Goal: Task Accomplishment & Management: Manage account settings

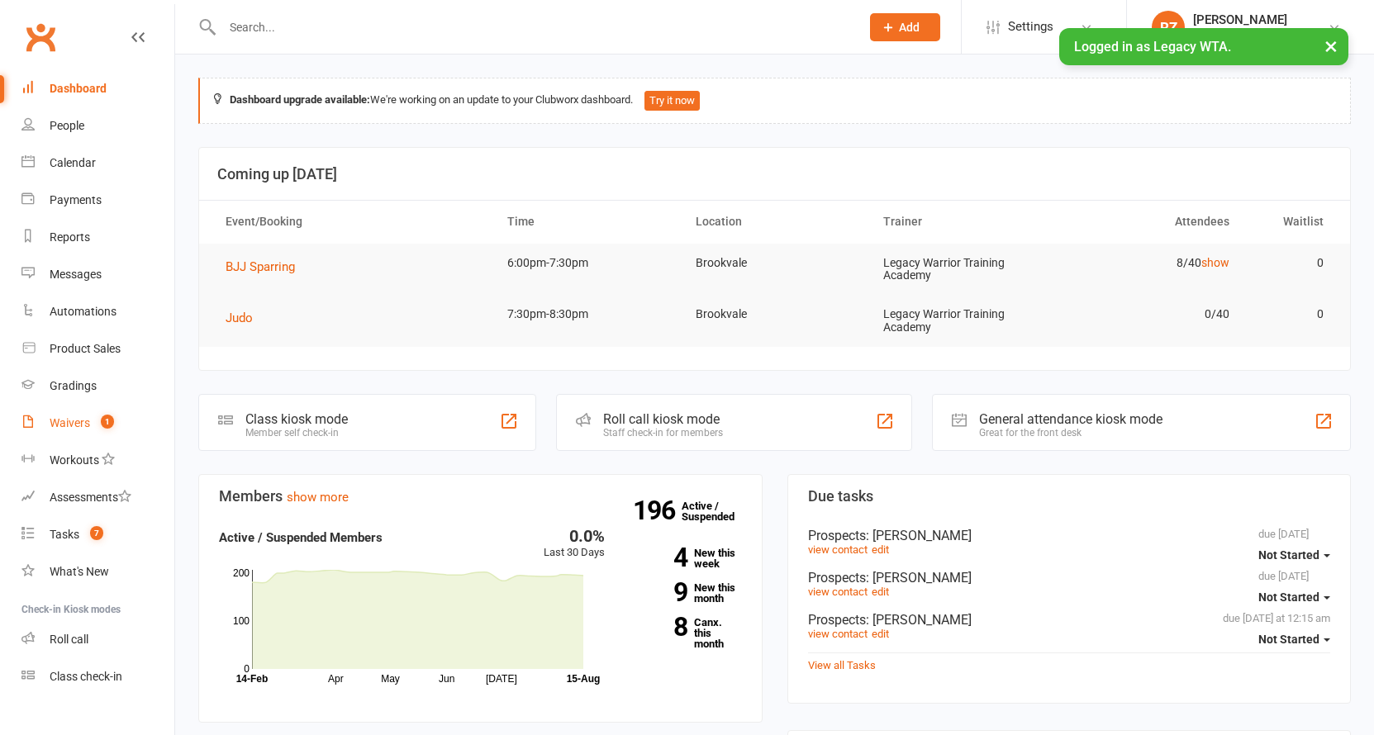
click at [73, 427] on div "Waivers" at bounding box center [70, 422] width 40 height 13
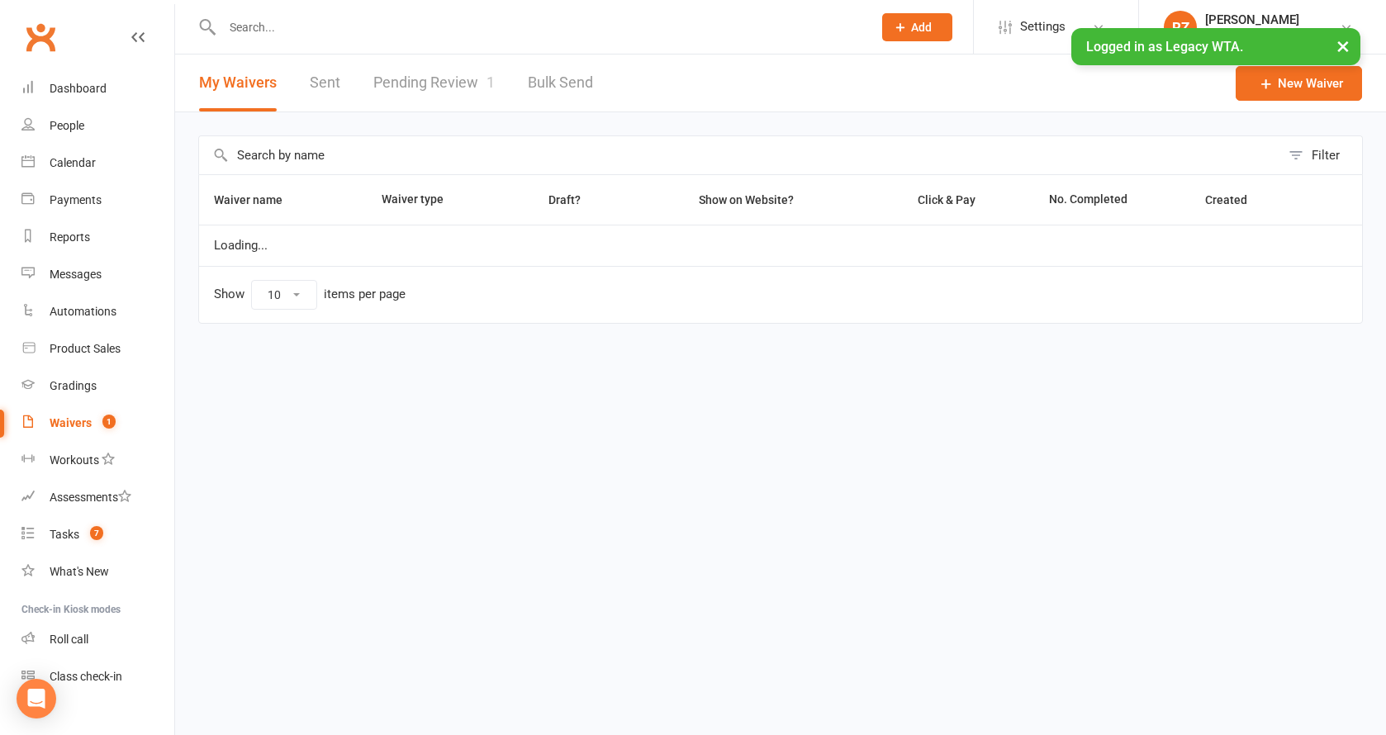
click at [435, 79] on link "Pending Review 1" at bounding box center [433, 83] width 121 height 57
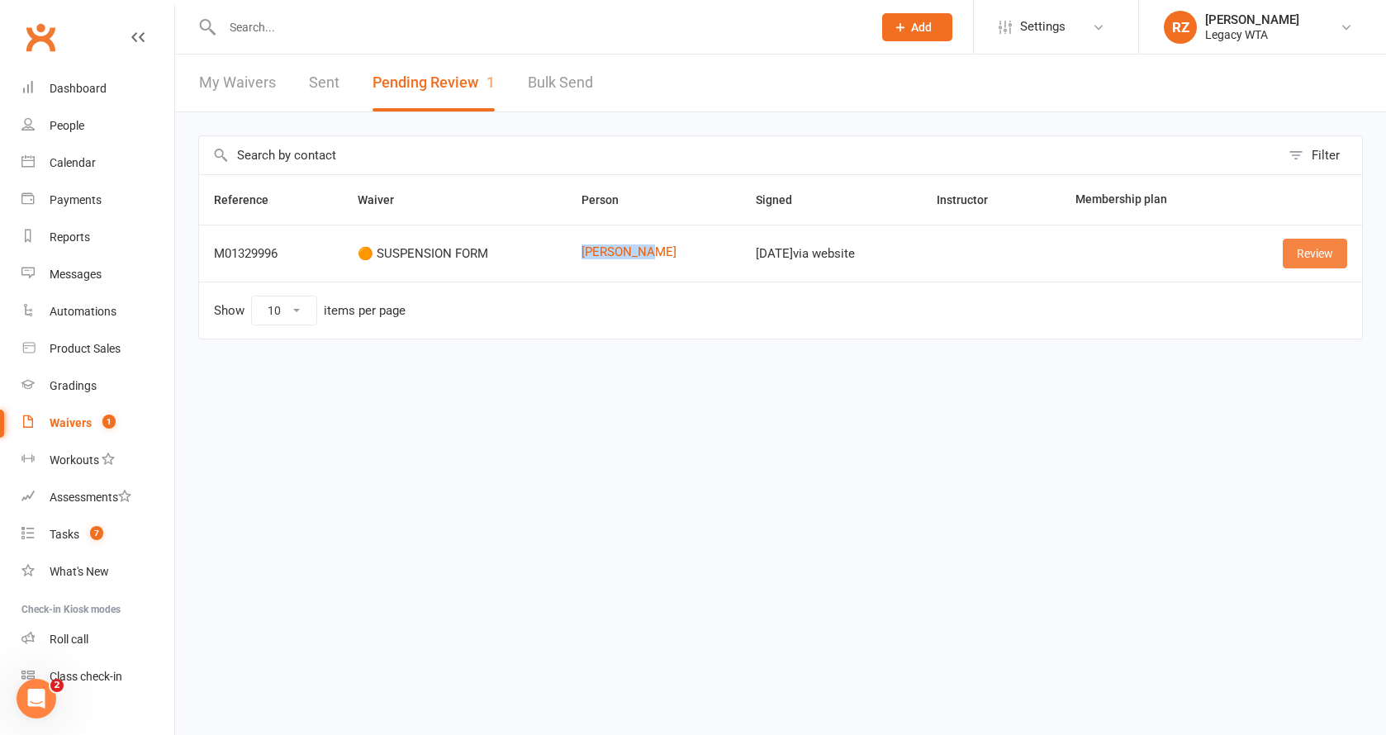
click at [1319, 259] on link "Review" at bounding box center [1315, 254] width 64 height 30
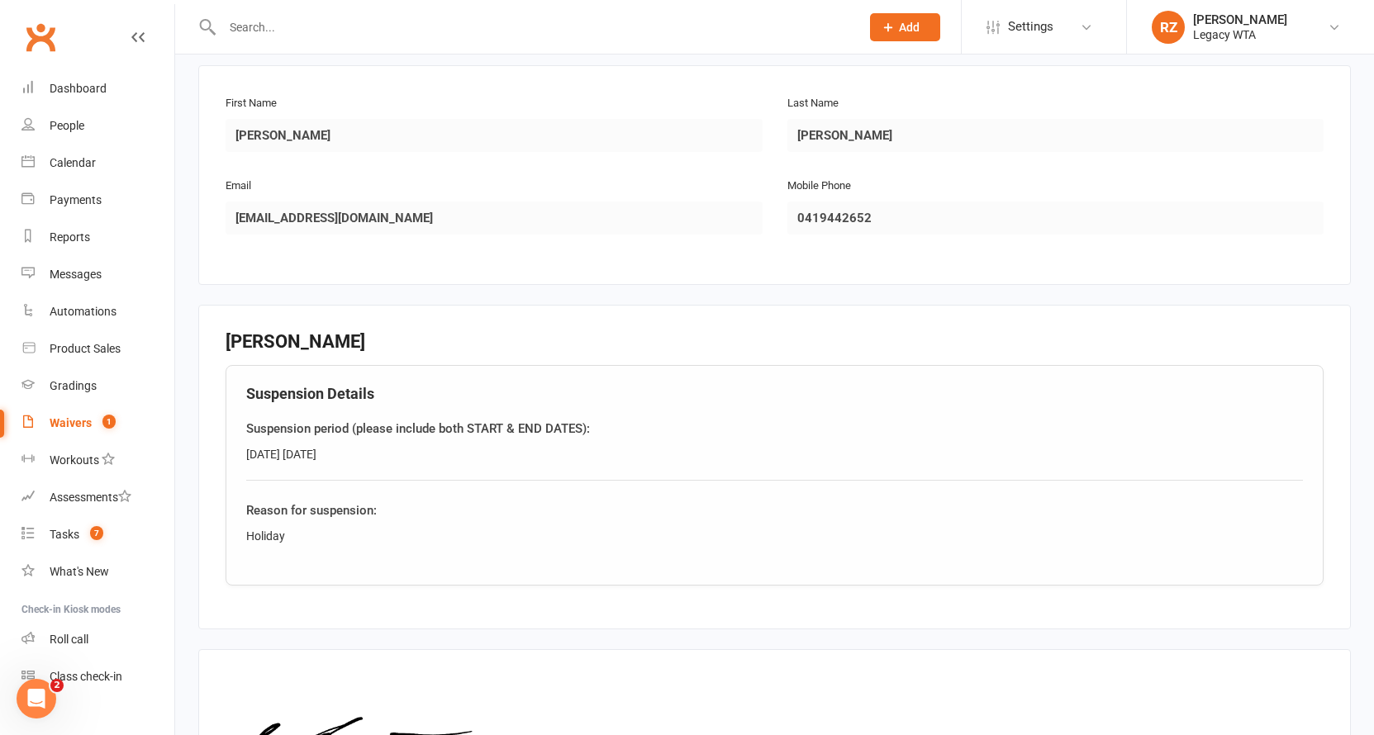
scroll to position [499, 0]
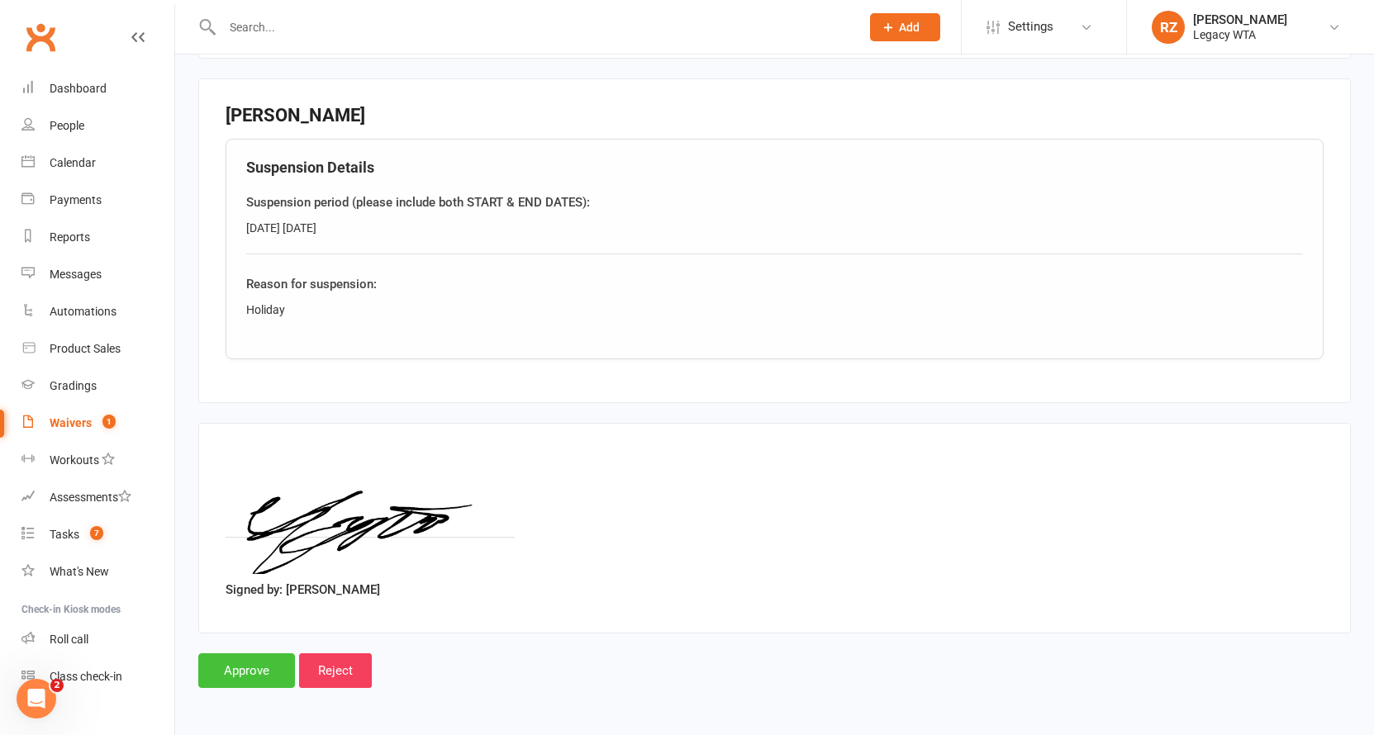
click at [269, 657] on input "Approve" at bounding box center [246, 671] width 97 height 35
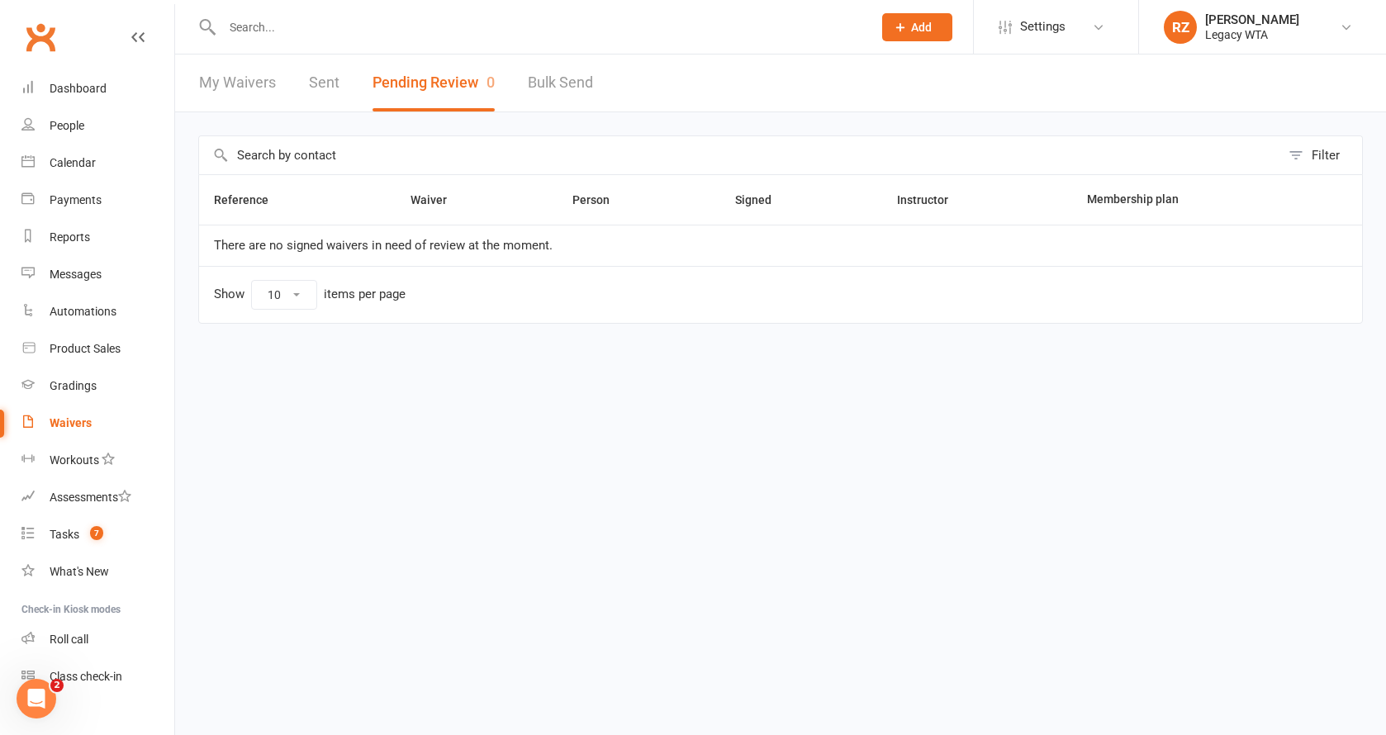
click at [88, 4] on nav "Clubworx Dashboard People Calendar Payments Reports Messages Automations Produc…" at bounding box center [87, 371] width 175 height 735
click at [283, 33] on input "text" at bounding box center [539, 27] width 644 height 23
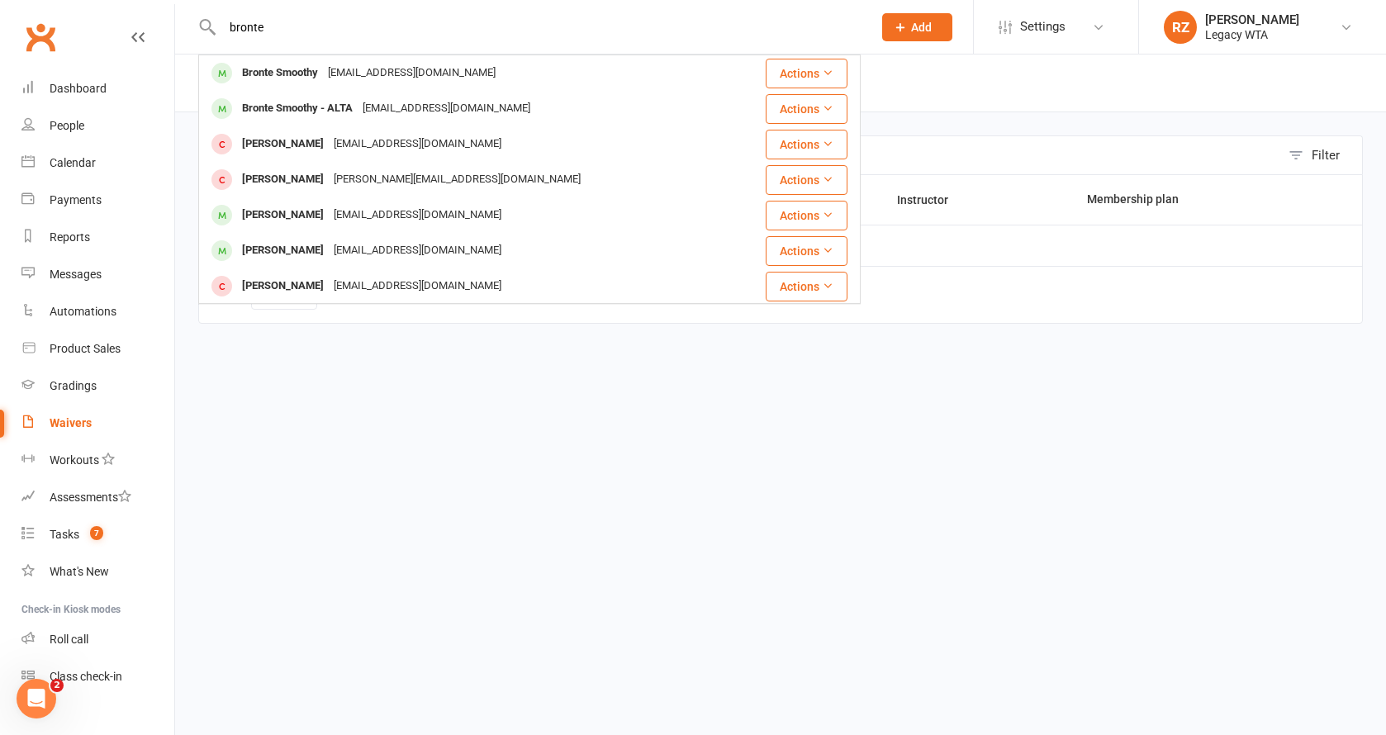
type input "Bronte"
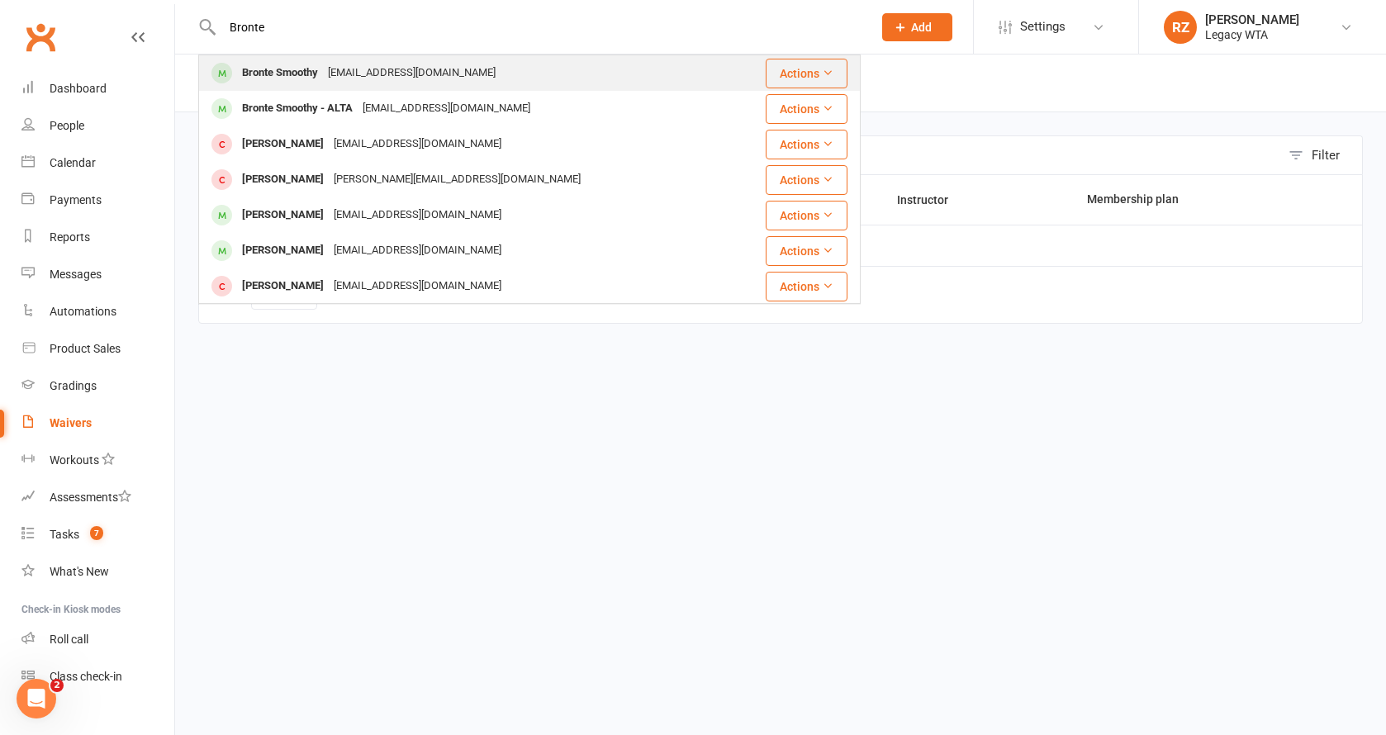
drag, startPoint x: 286, startPoint y: 40, endPoint x: 290, endPoint y: 73, distance: 32.5
click at [290, 73] on div "Bronte Smoothy" at bounding box center [280, 73] width 86 height 24
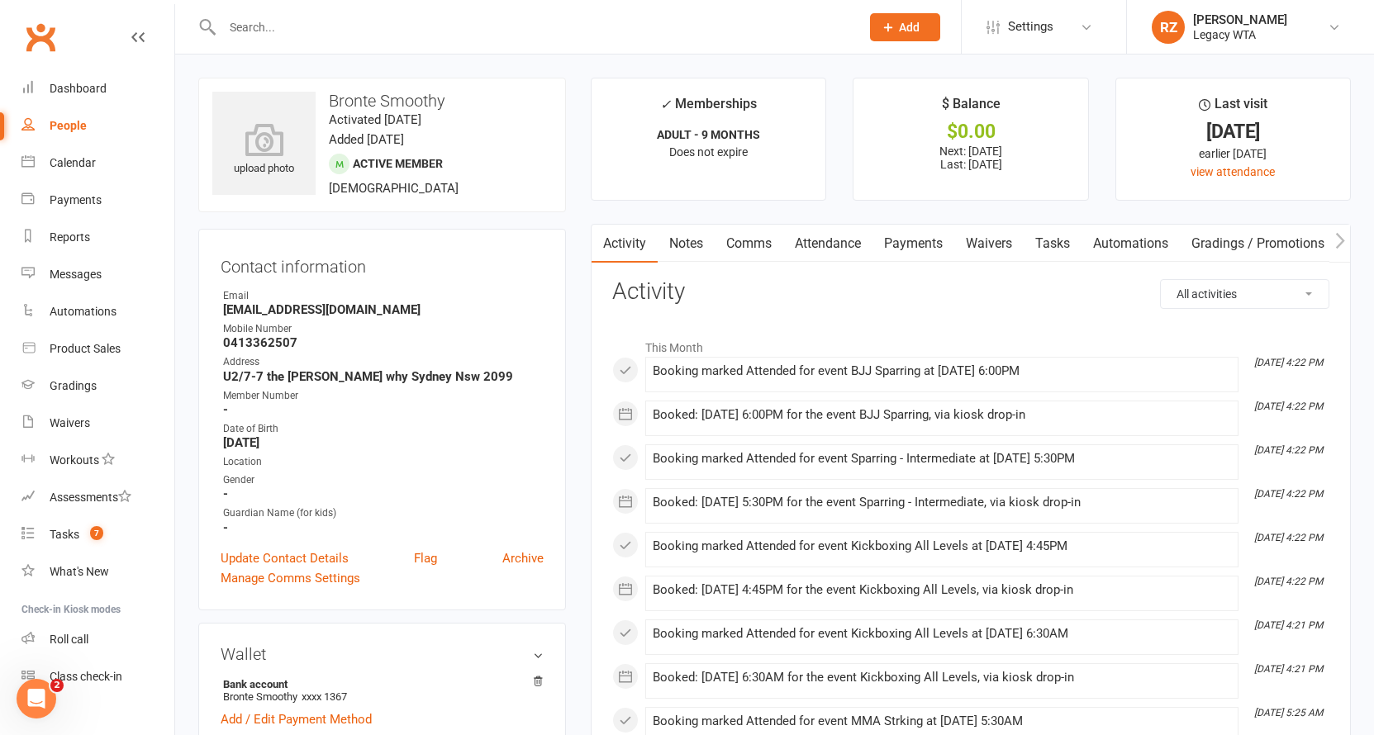
click at [899, 245] on link "Payments" at bounding box center [913, 244] width 82 height 38
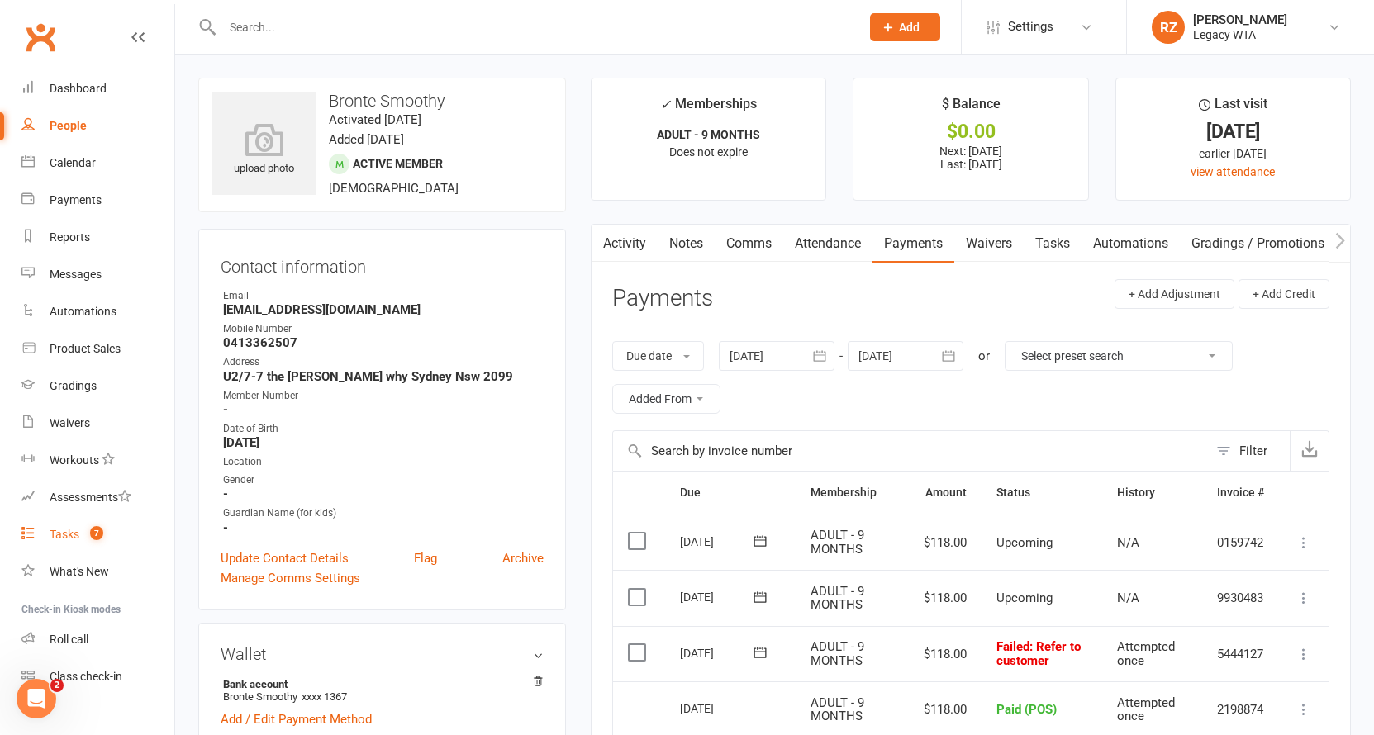
click at [64, 527] on link "Tasks 7" at bounding box center [97, 534] width 153 height 37
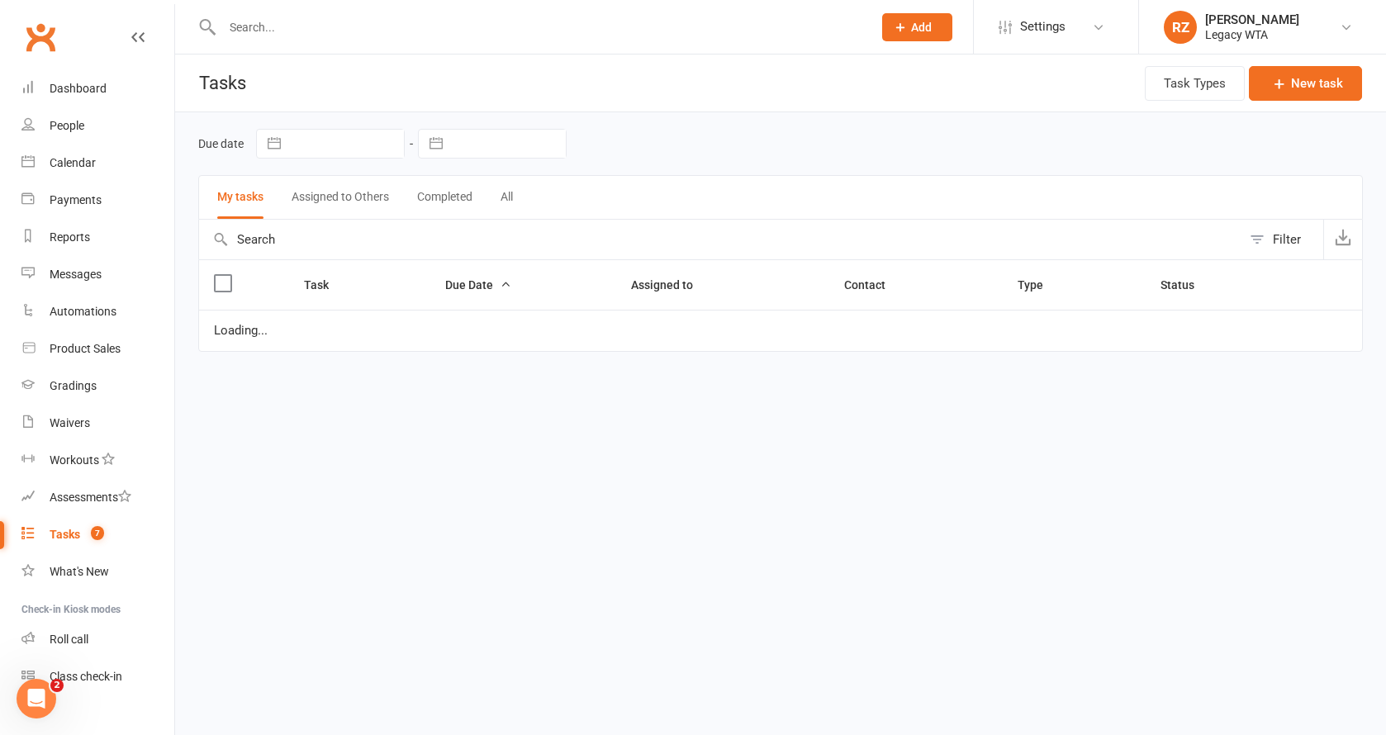
select select "started"
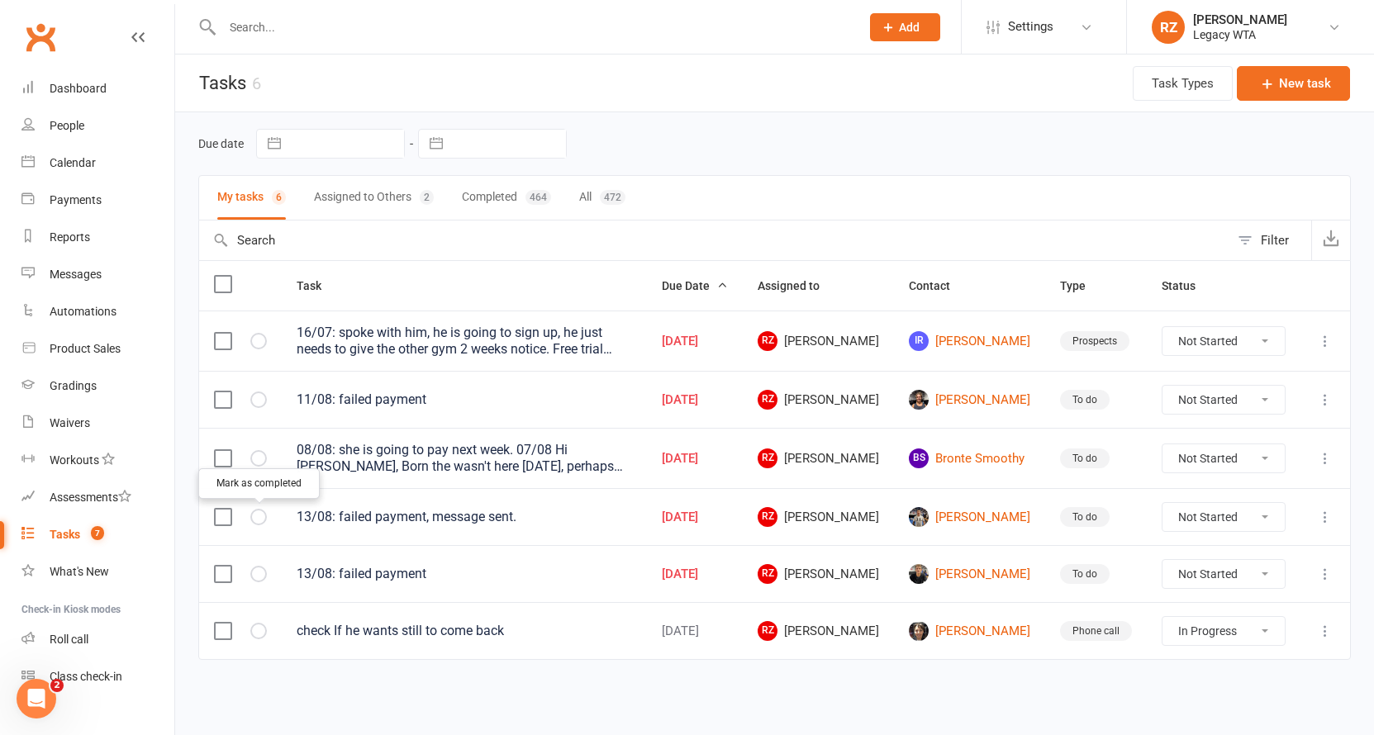
click at [0, 0] on icon "button" at bounding box center [0, 0] width 0 height 0
select select "started"
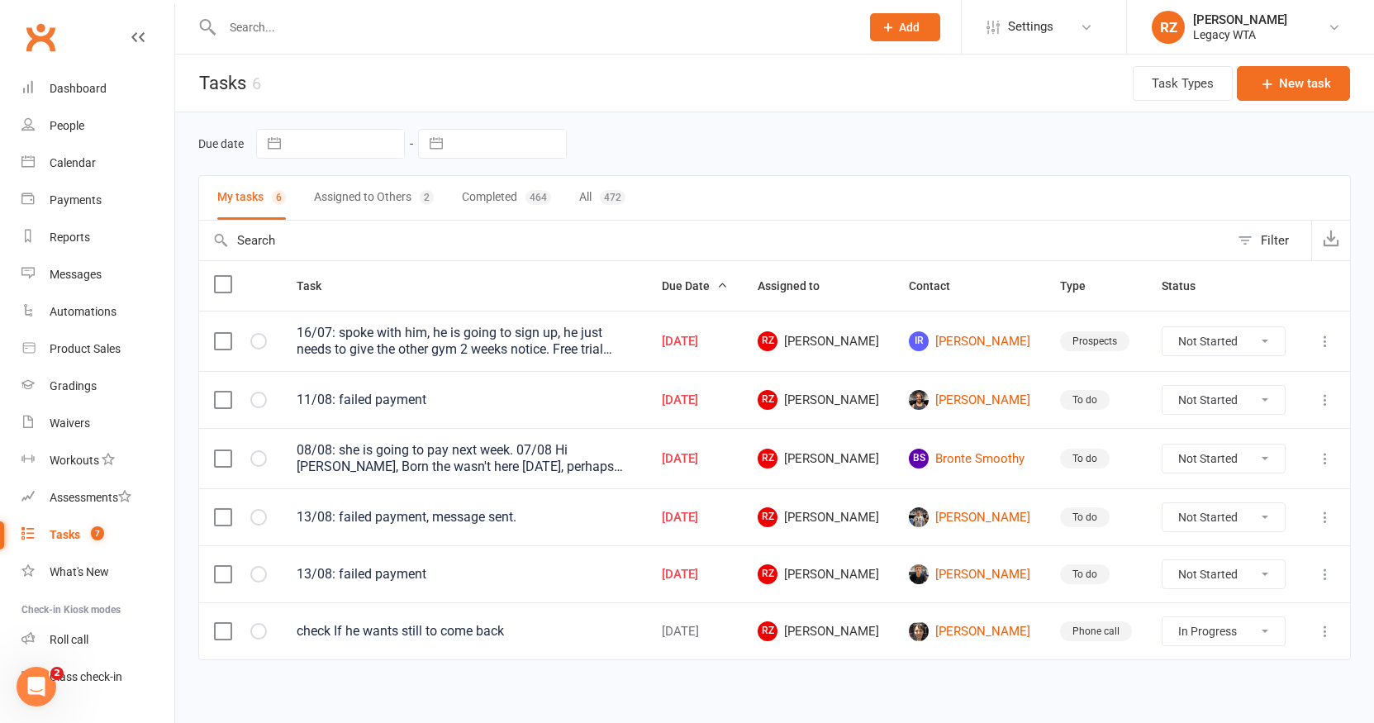
select select "started"
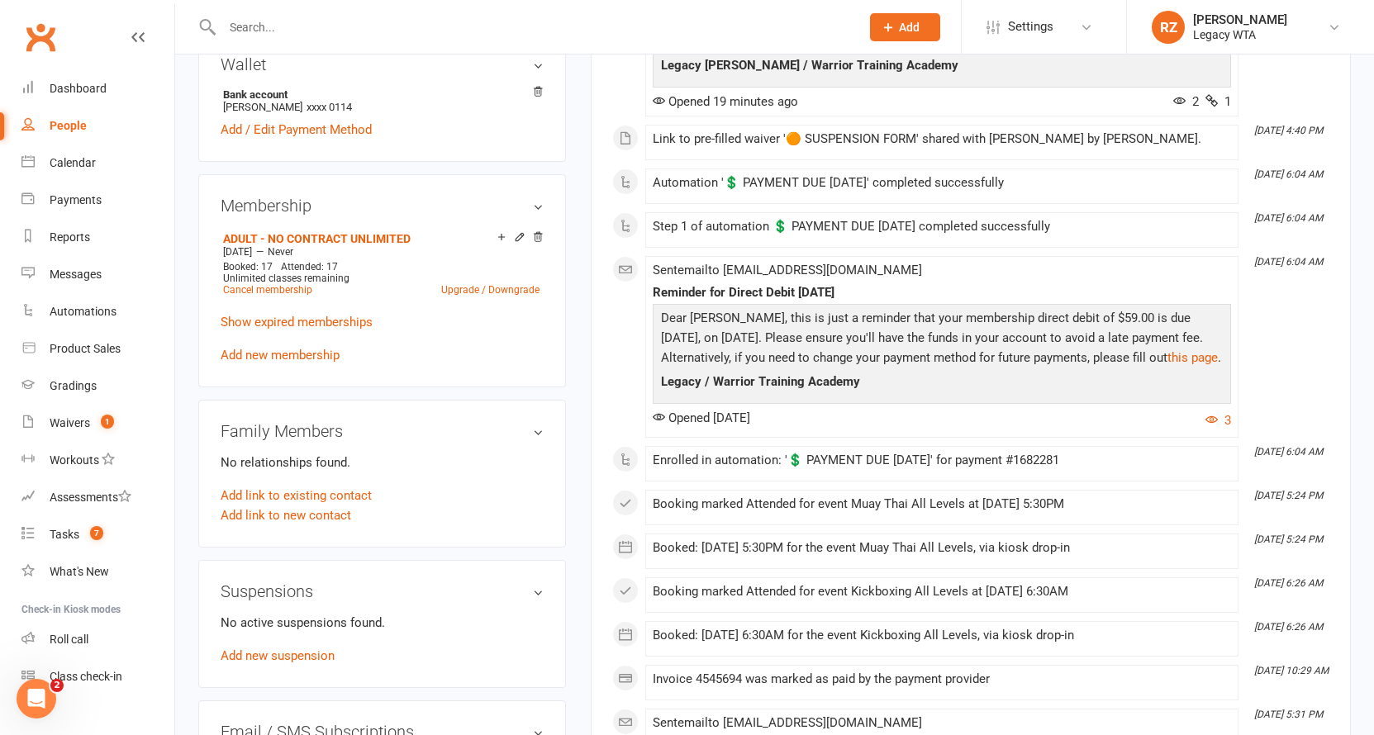
scroll to position [638, 0]
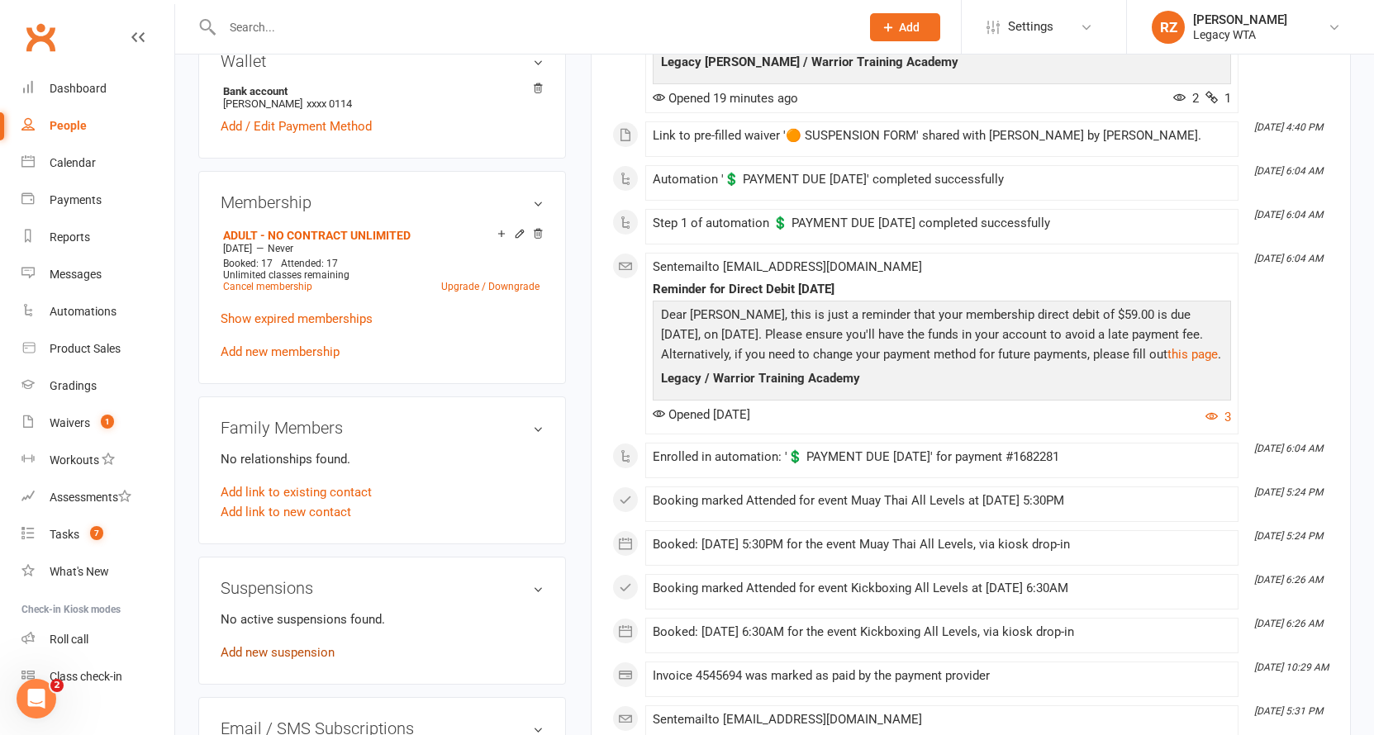
click at [299, 645] on link "Add new suspension" at bounding box center [278, 652] width 114 height 15
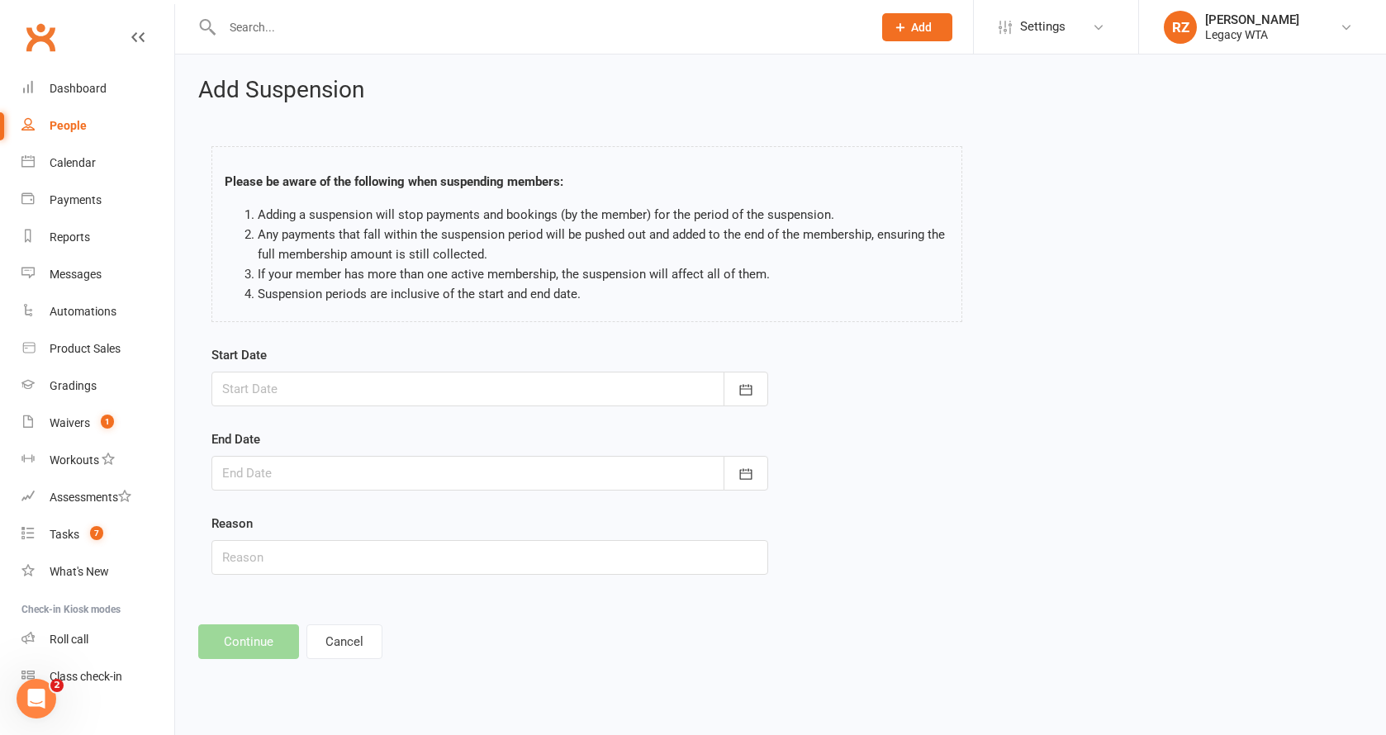
click at [322, 373] on div at bounding box center [490, 389] width 557 height 35
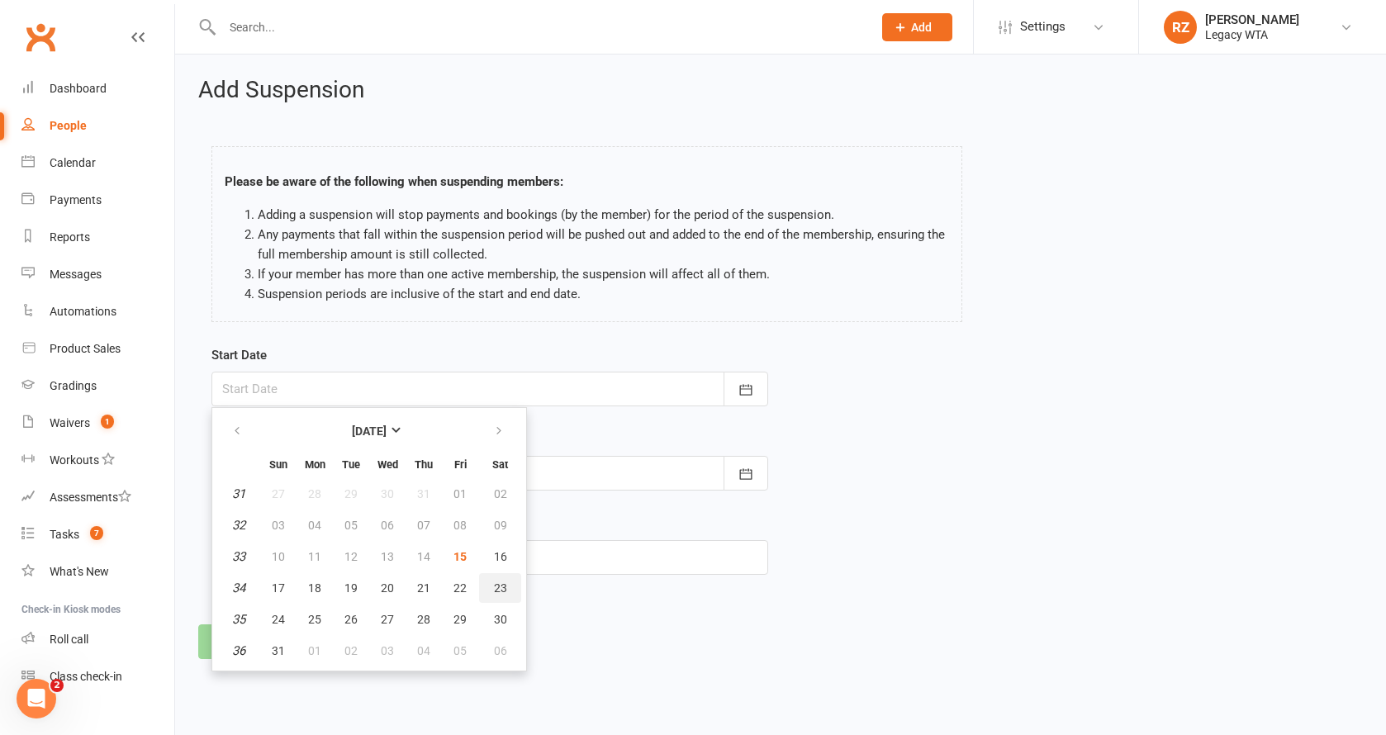
click at [500, 587] on span "23" at bounding box center [500, 588] width 13 height 13
type input "[DATE]"
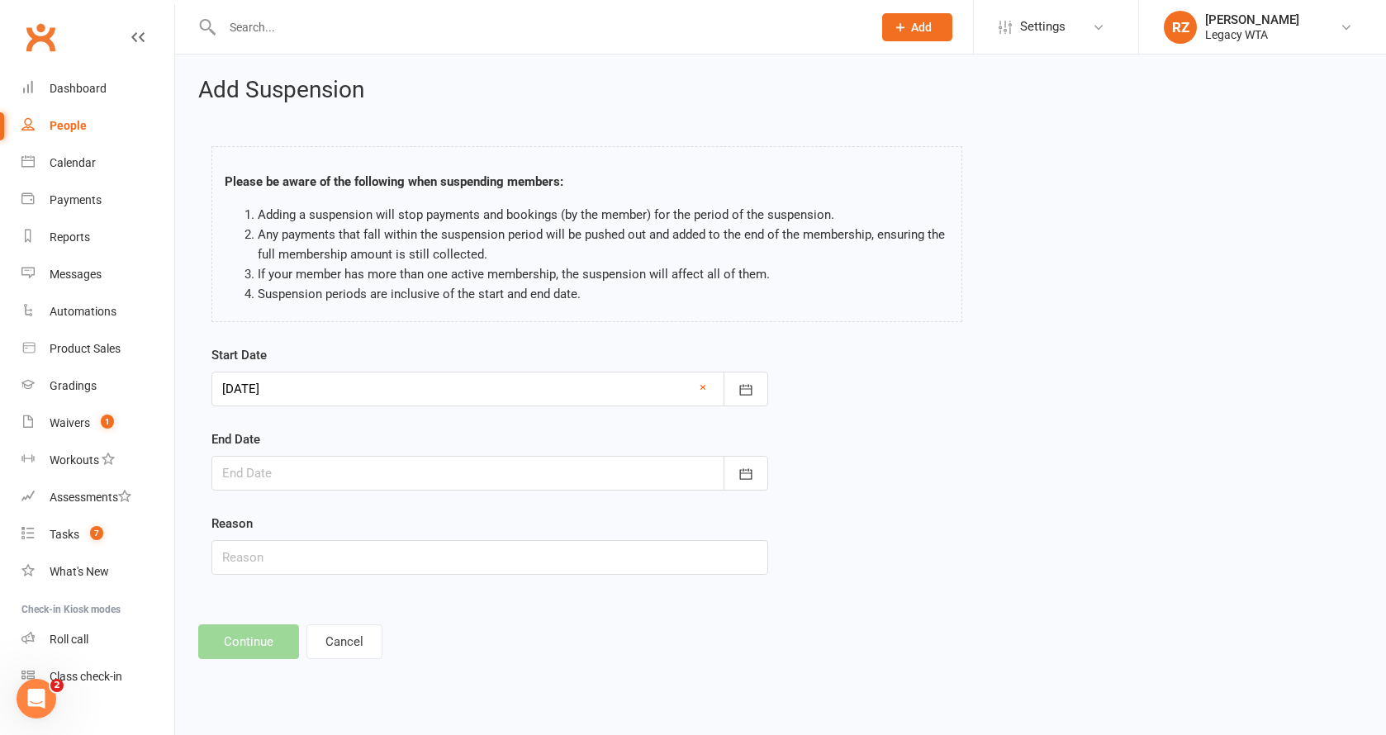
click at [370, 482] on div at bounding box center [490, 473] width 557 height 35
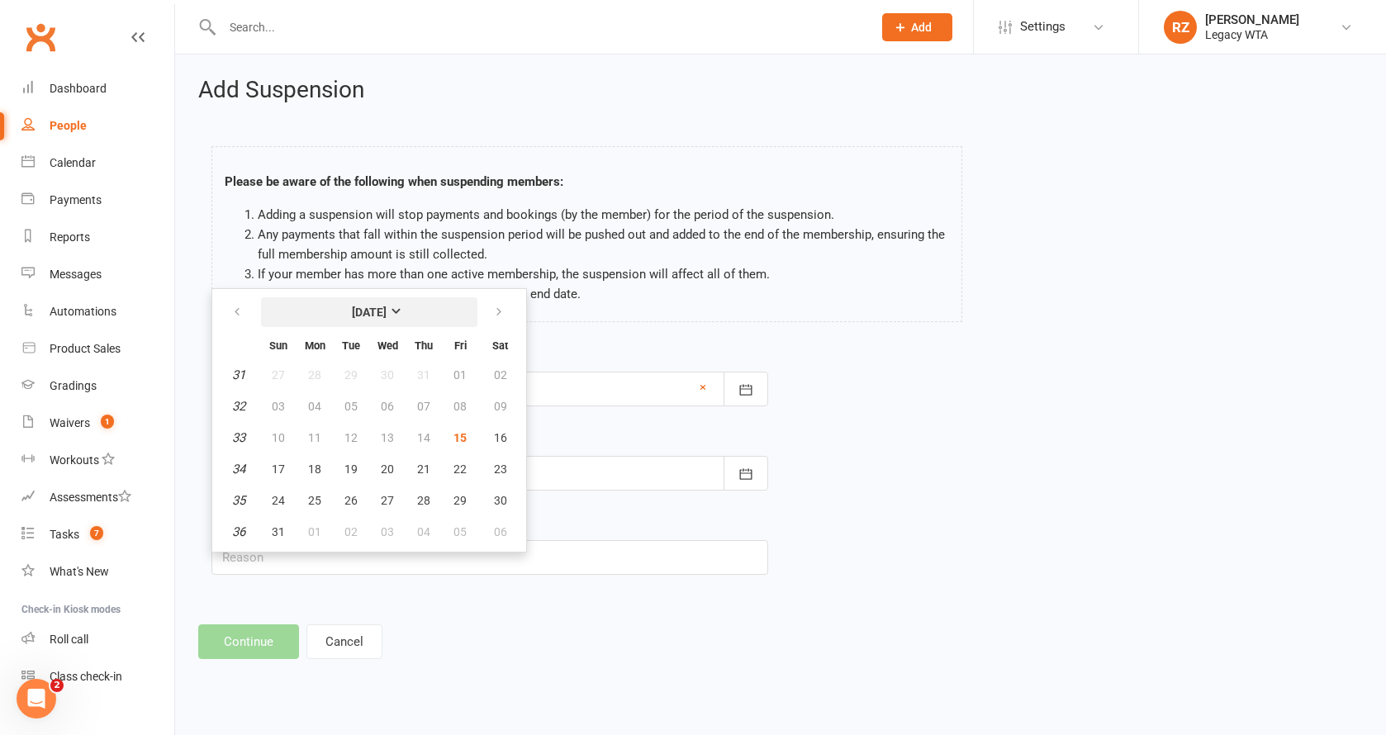
click at [387, 314] on strong "[DATE]" at bounding box center [369, 312] width 35 height 13
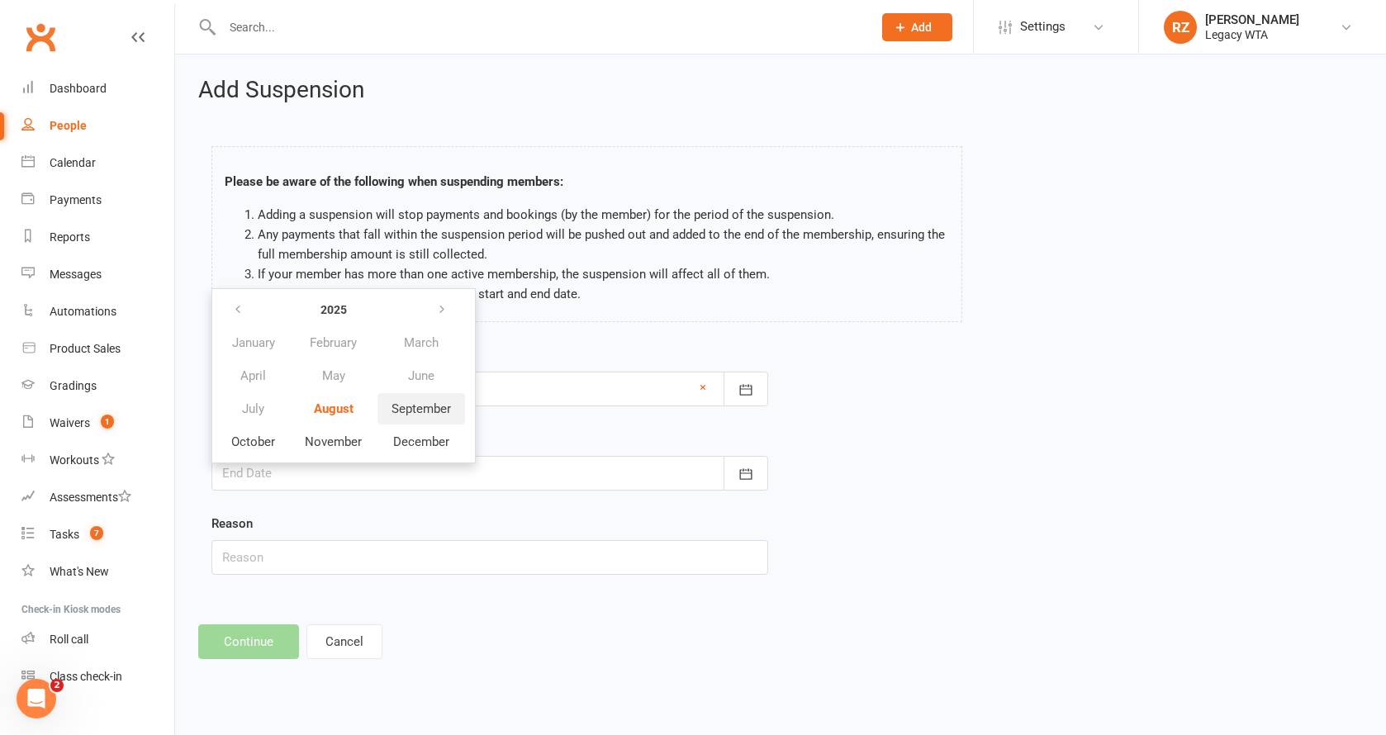
click at [404, 406] on span "September" at bounding box center [421, 409] width 59 height 15
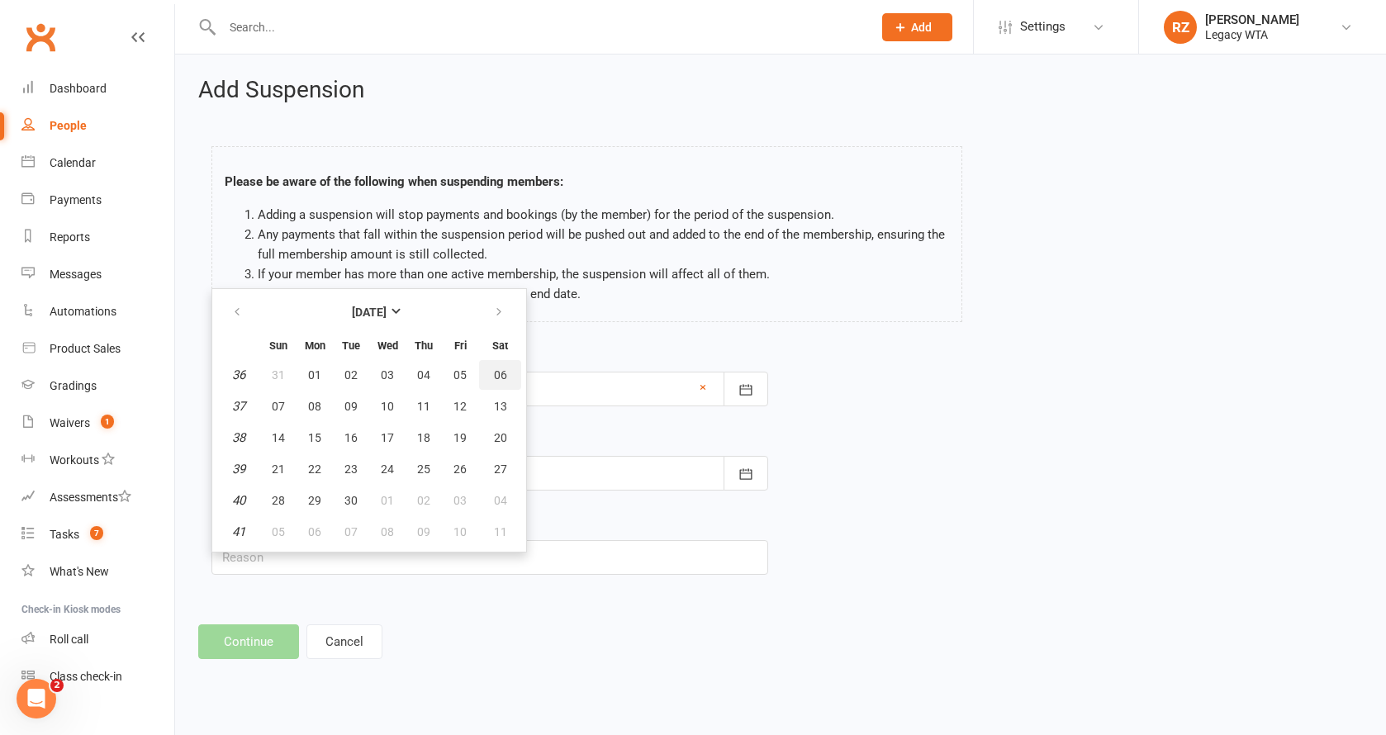
click at [490, 375] on button "06" at bounding box center [500, 375] width 42 height 30
type input "[DATE]"
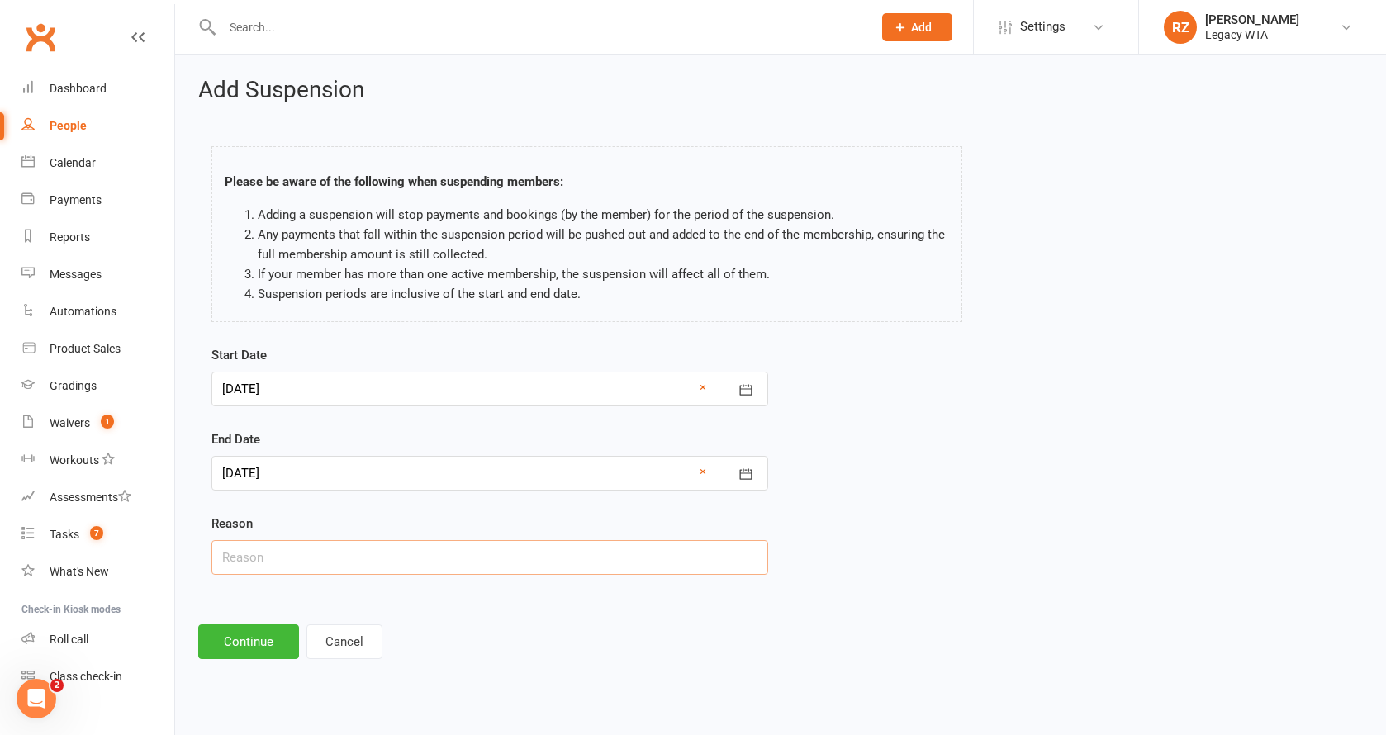
click at [367, 555] on input "text" at bounding box center [490, 557] width 557 height 35
type input "Holidays"
click at [250, 657] on button "Continue" at bounding box center [248, 642] width 101 height 35
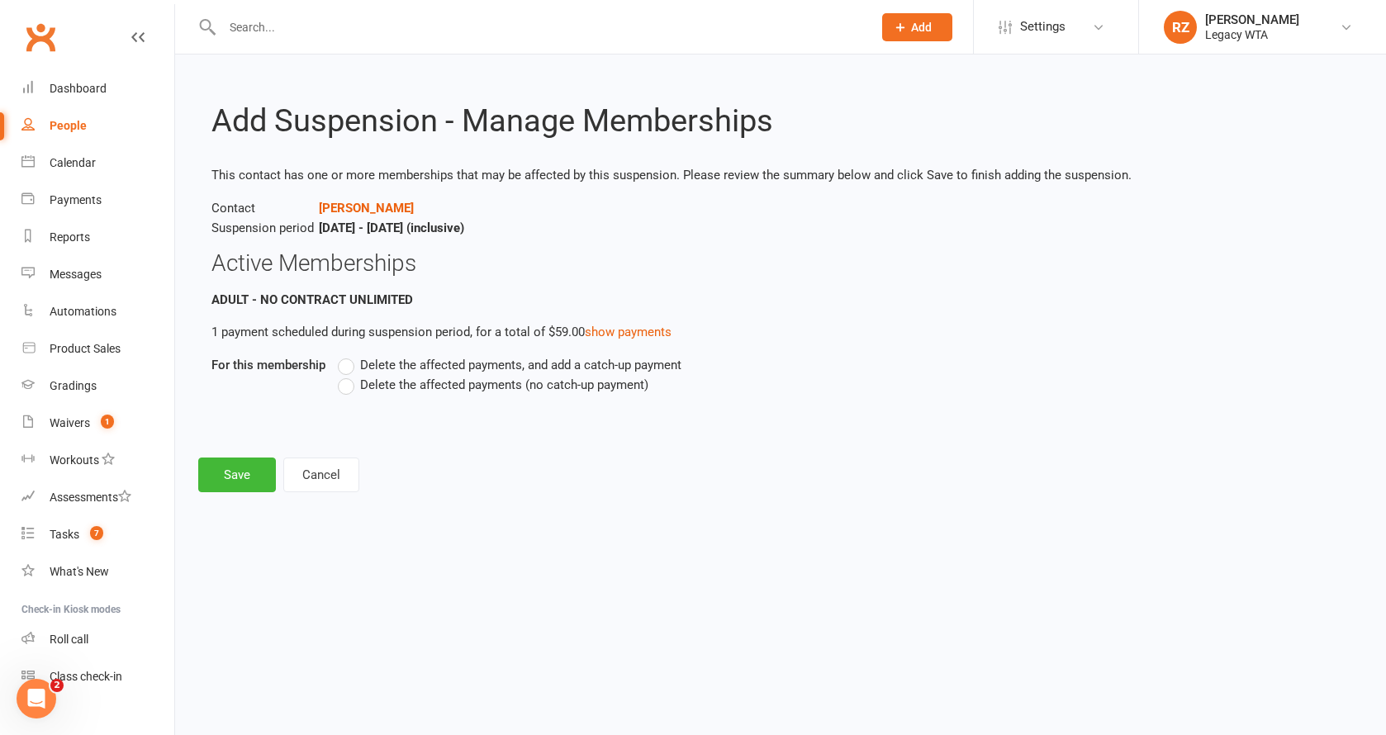
click at [353, 366] on label "Delete the affected payments, and add a catch-up payment" at bounding box center [510, 365] width 344 height 20
click at [349, 355] on input "Delete the affected payments, and add a catch-up payment" at bounding box center [343, 355] width 11 height 0
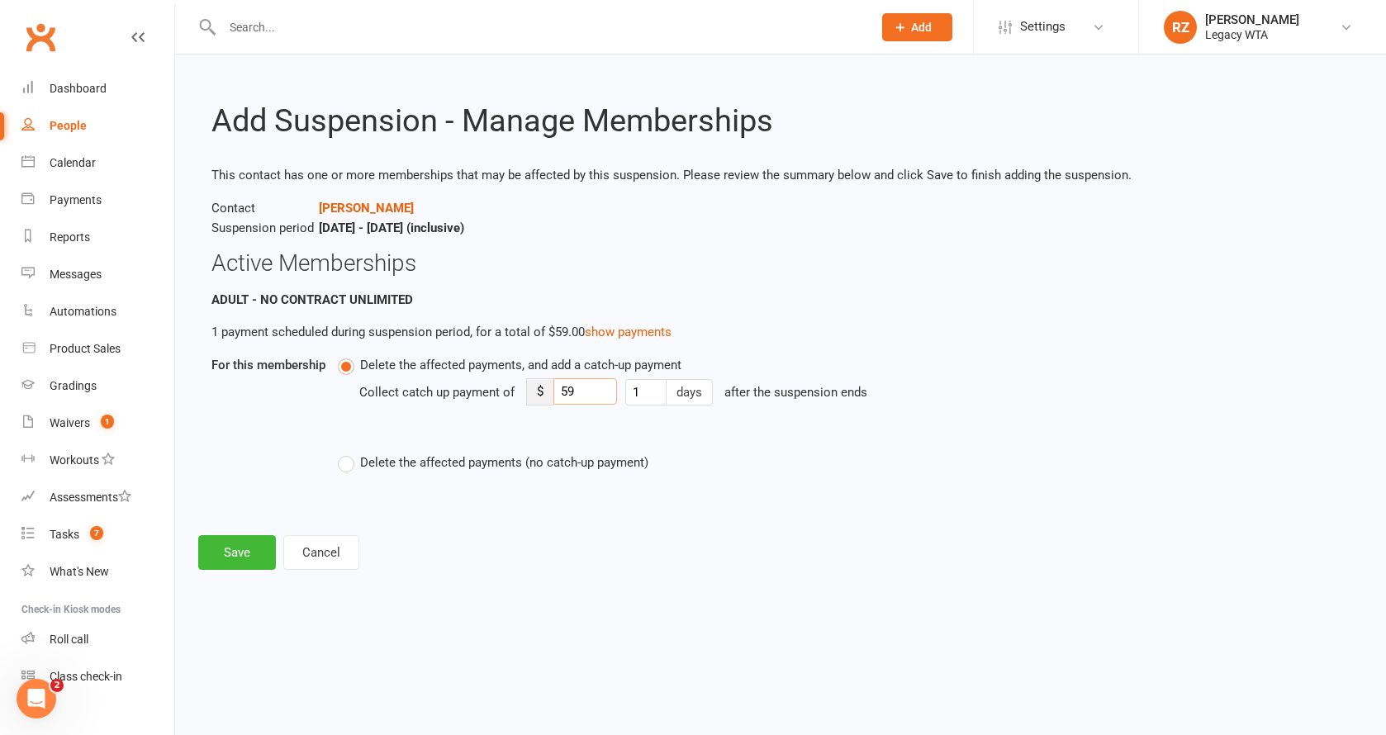
click at [587, 384] on input "59" at bounding box center [586, 391] width 64 height 26
type input "5"
type input "10"
click at [253, 543] on button "Save" at bounding box center [237, 552] width 78 height 35
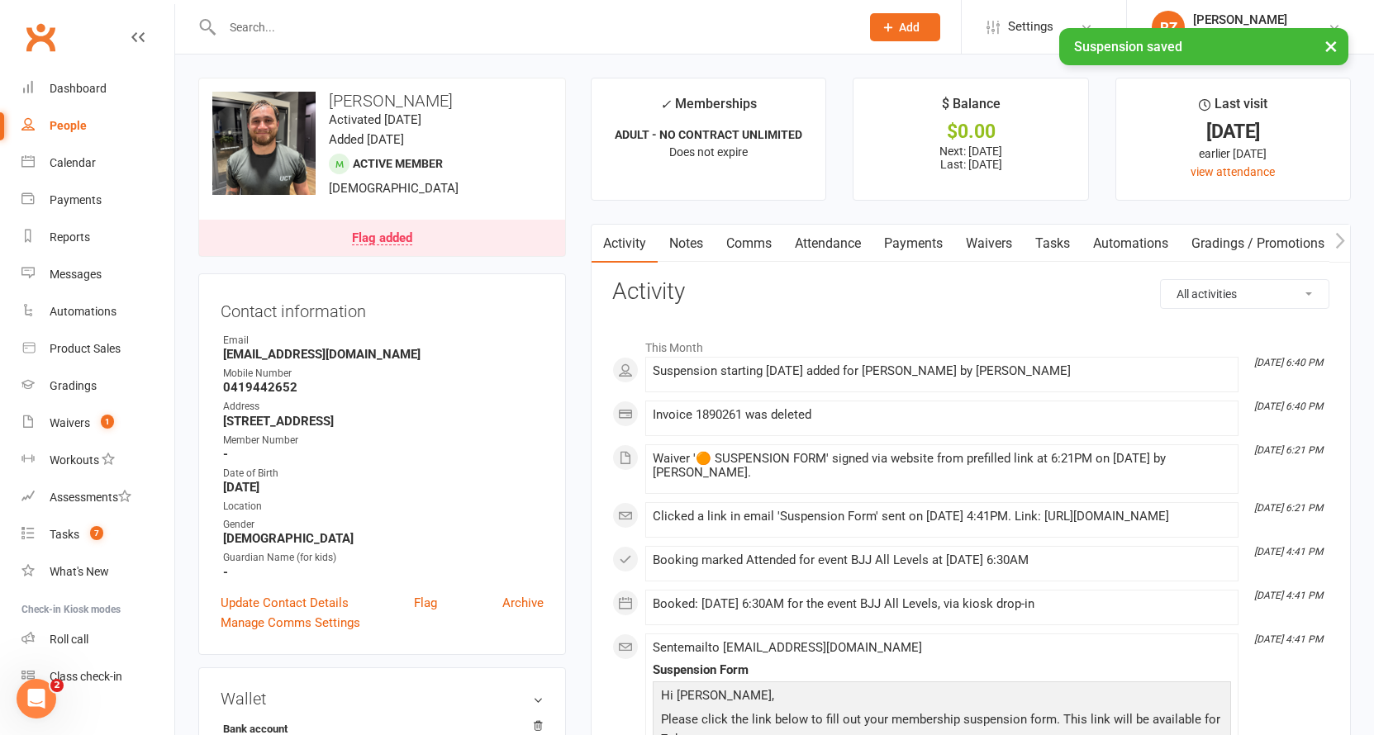
click at [910, 240] on link "Payments" at bounding box center [913, 244] width 82 height 38
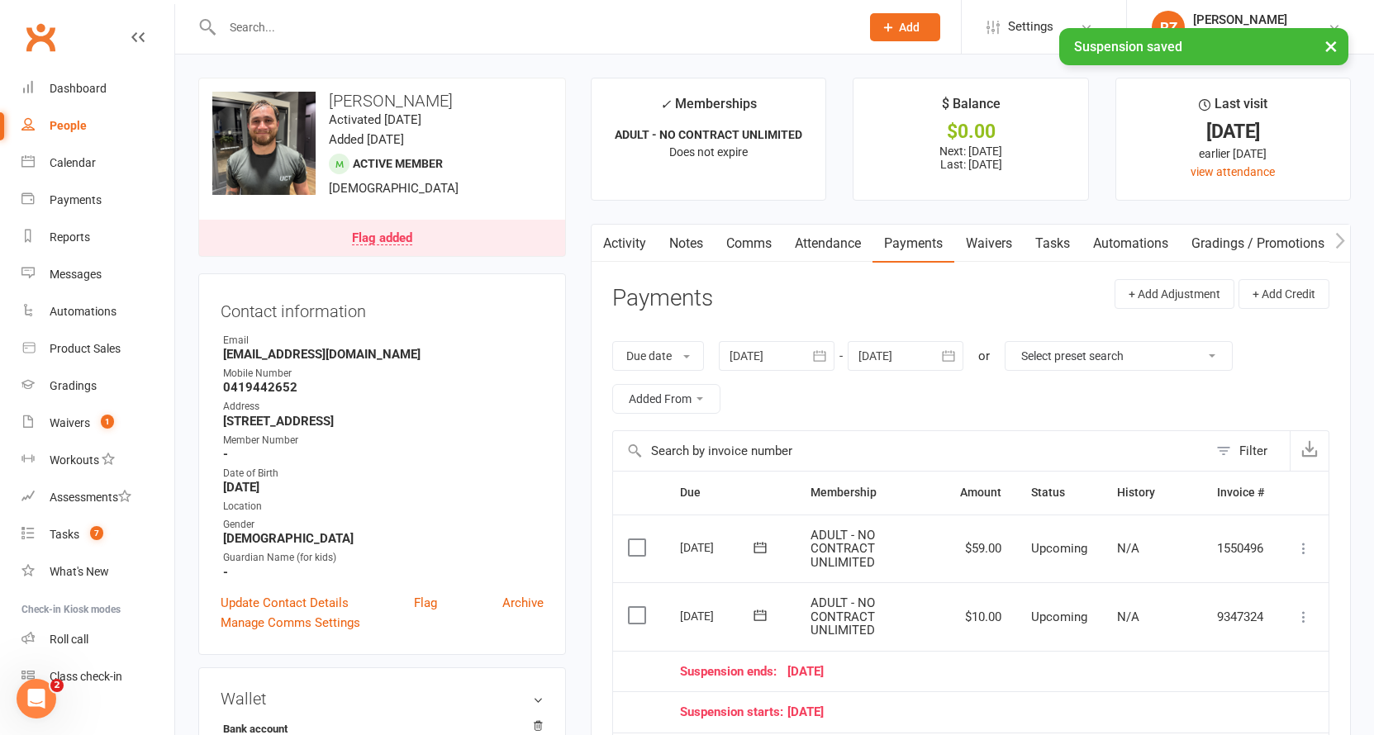
click at [924, 341] on div at bounding box center [906, 356] width 116 height 30
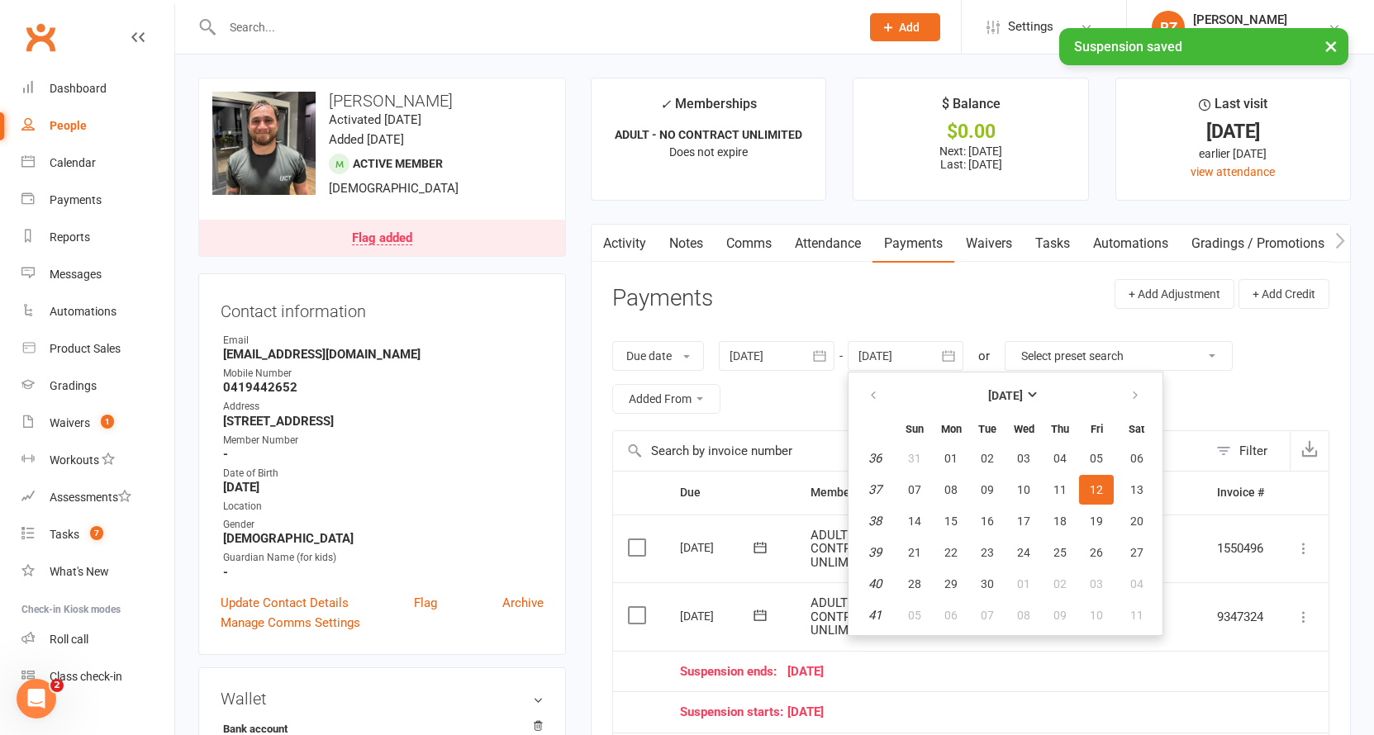
click at [871, 293] on header "Payments + Add Adjustment + Add Credit" at bounding box center [970, 301] width 717 height 45
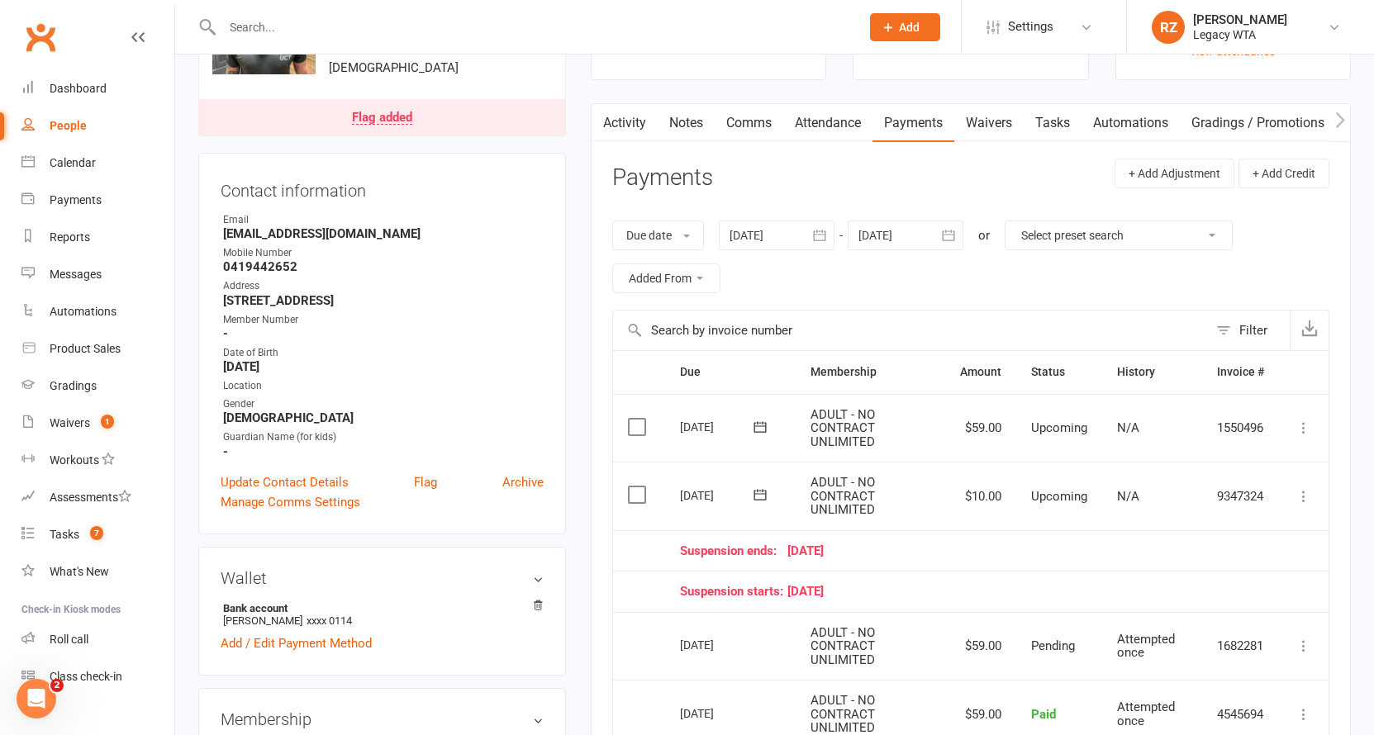
scroll to position [141, 0]
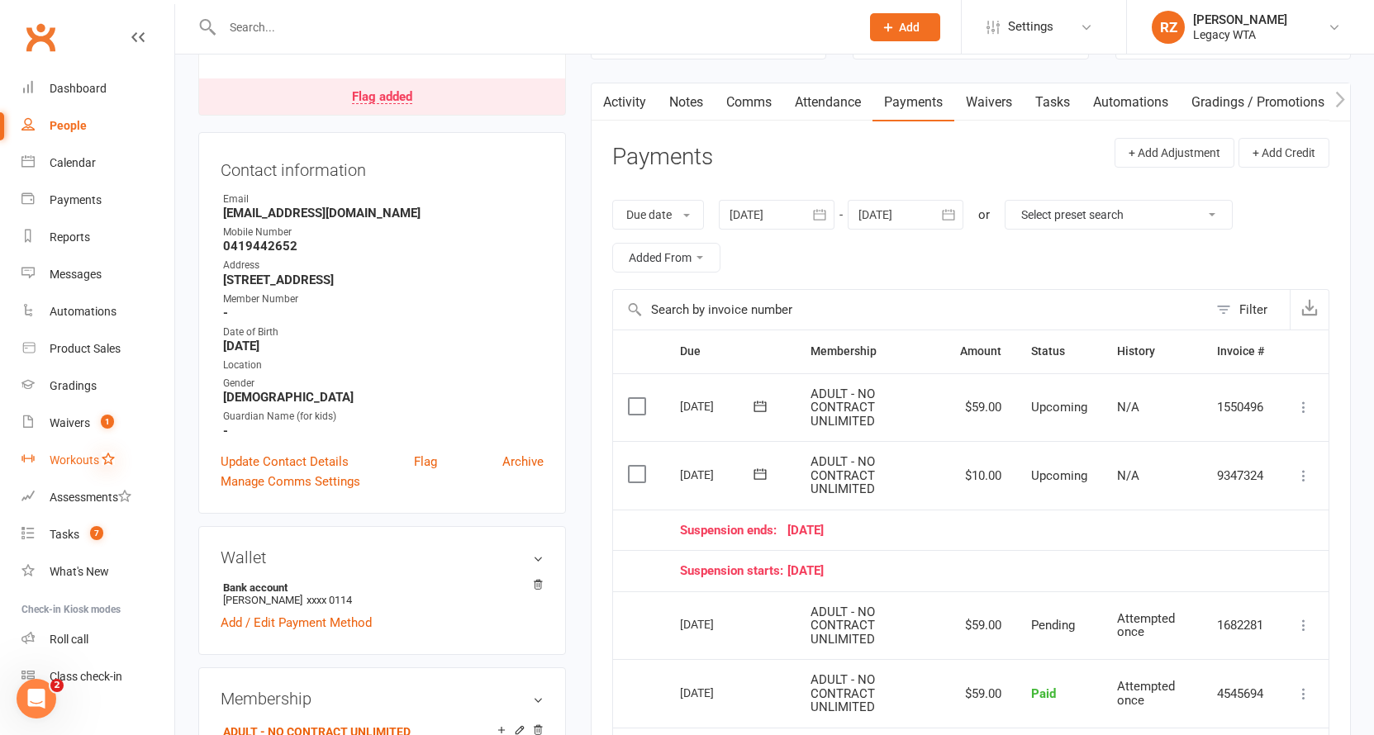
drag, startPoint x: 88, startPoint y: 426, endPoint x: 111, endPoint y: 459, distance: 39.9
click at [88, 426] on div "Waivers" at bounding box center [70, 422] width 40 height 13
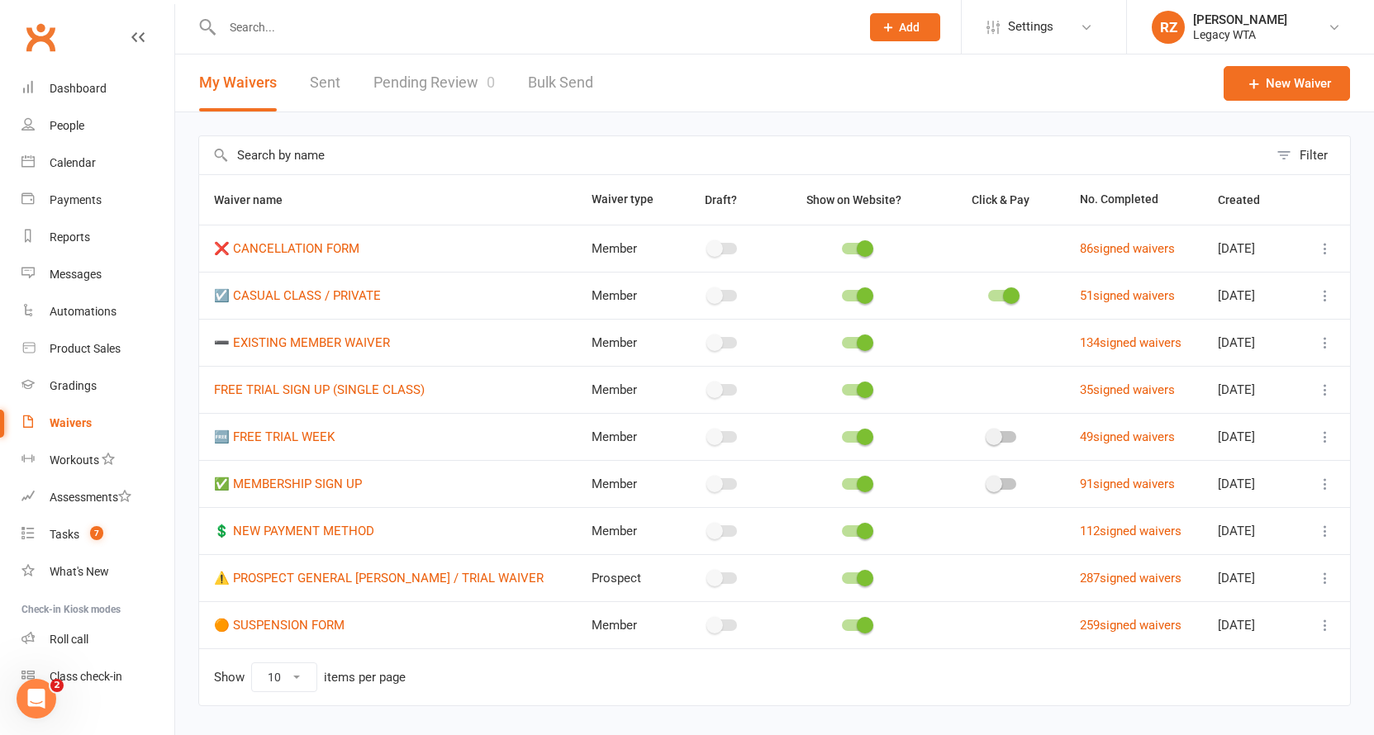
click at [324, 24] on input "text" at bounding box center [532, 27] width 631 height 23
click at [293, 42] on div at bounding box center [523, 27] width 650 height 54
click at [292, 30] on input "text" at bounding box center [532, 27] width 631 height 23
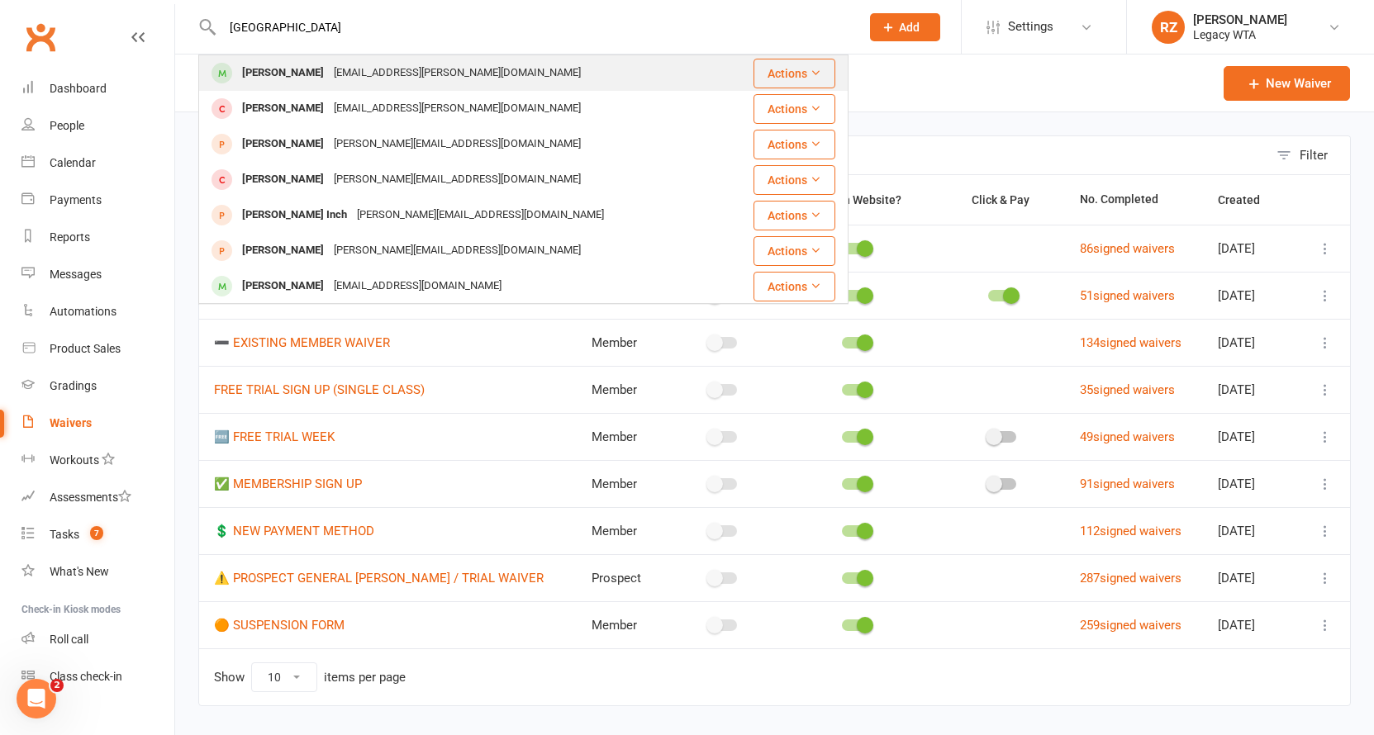
type input "hanau"
click at [295, 66] on div "Lucas Hanauer" at bounding box center [283, 73] width 92 height 24
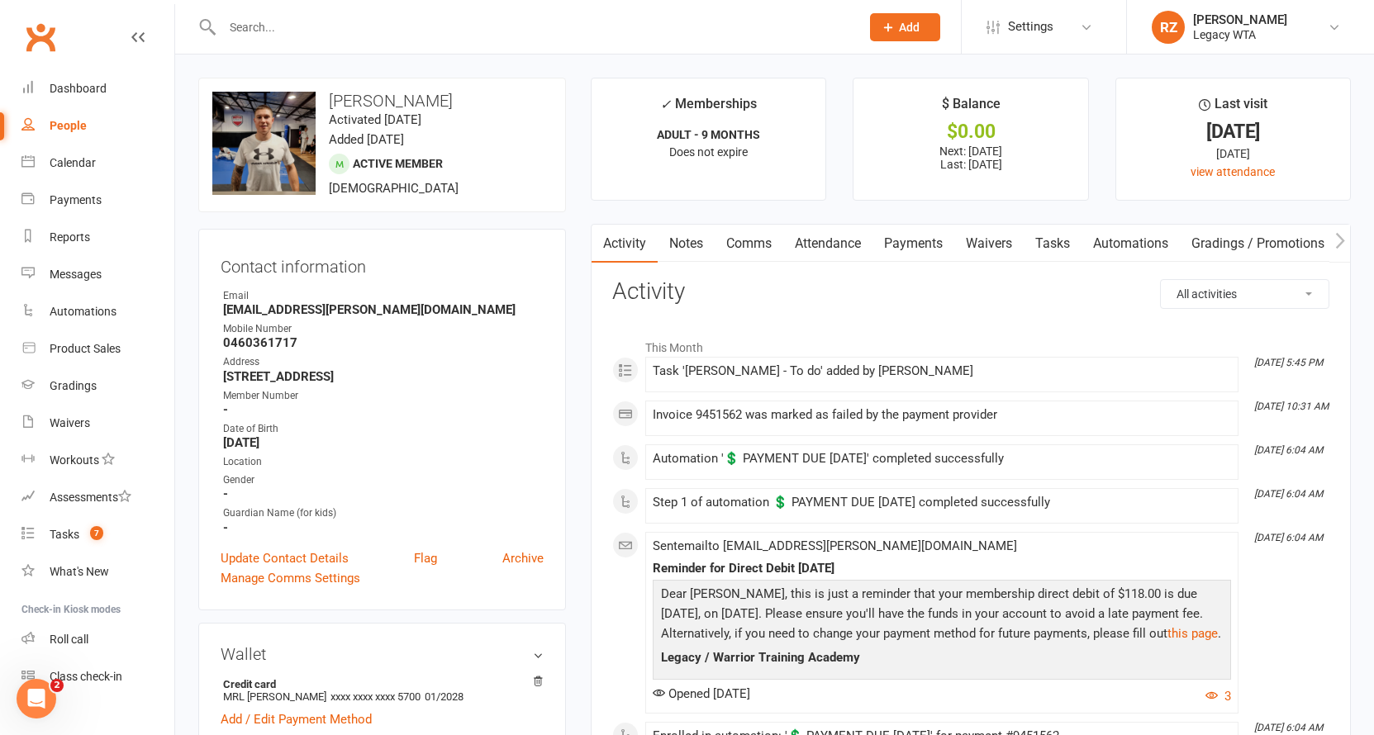
drag, startPoint x: 310, startPoint y: 38, endPoint x: 296, endPoint y: 40, distance: 14.1
click at [307, 38] on input "text" at bounding box center [532, 27] width 631 height 23
drag, startPoint x: 235, startPoint y: 345, endPoint x: 307, endPoint y: 340, distance: 72.1
click at [306, 340] on strong "0460361717" at bounding box center [383, 342] width 321 height 15
click at [328, 343] on strong "0460361717" at bounding box center [383, 342] width 321 height 15
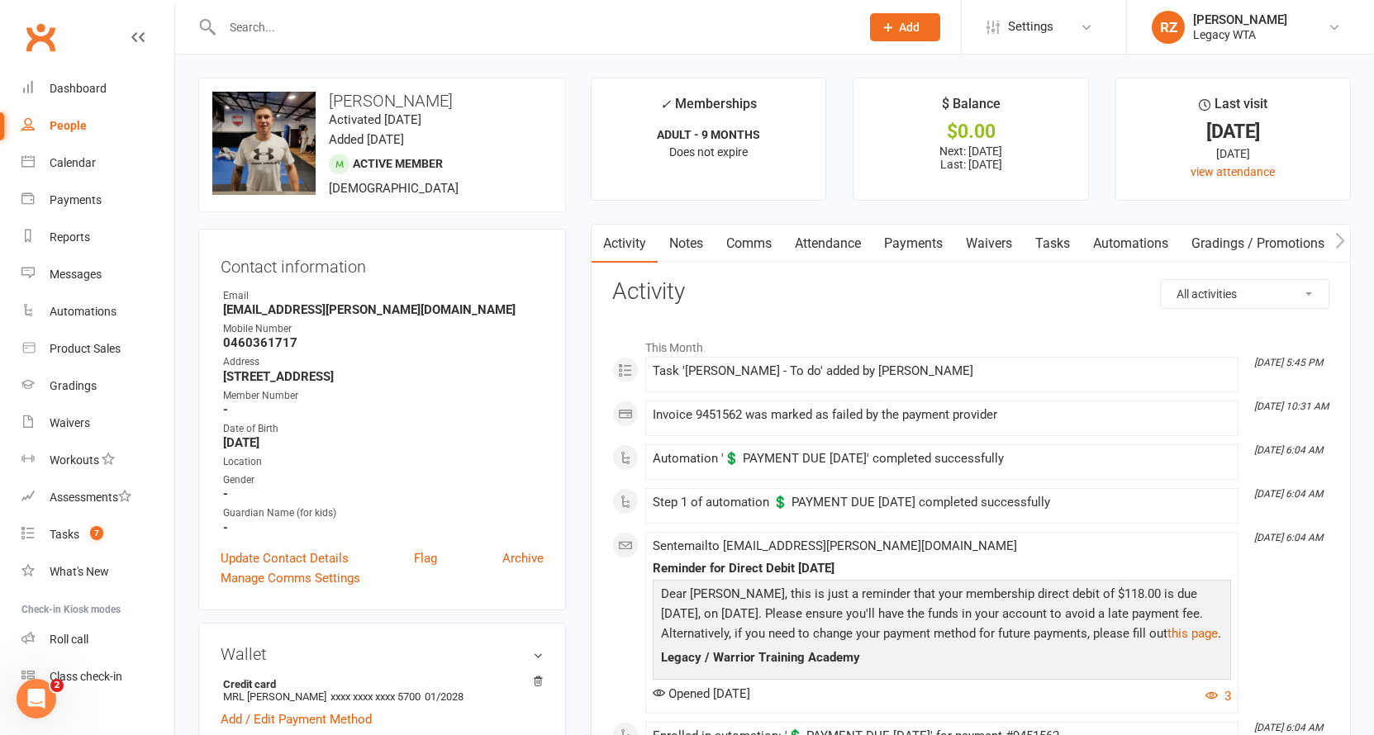
click at [934, 237] on link "Payments" at bounding box center [913, 244] width 82 height 38
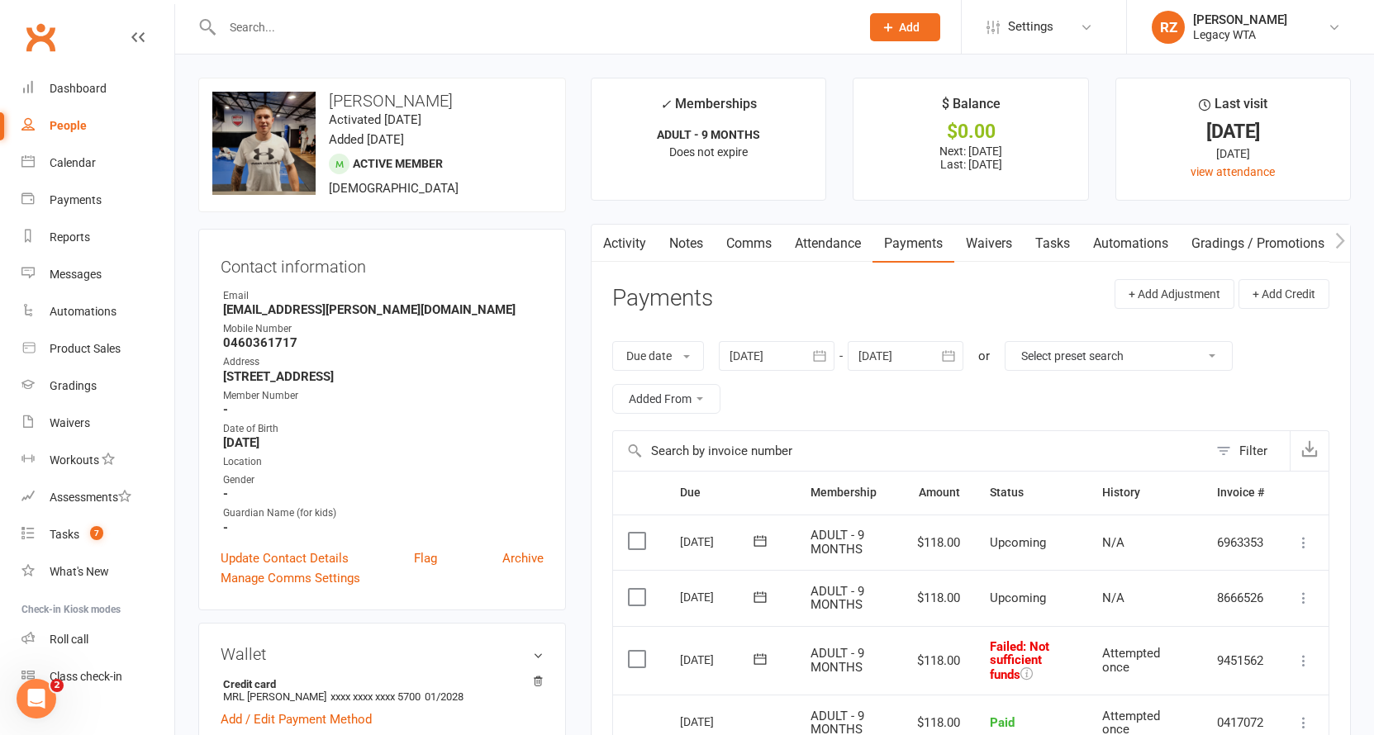
scroll to position [130, 0]
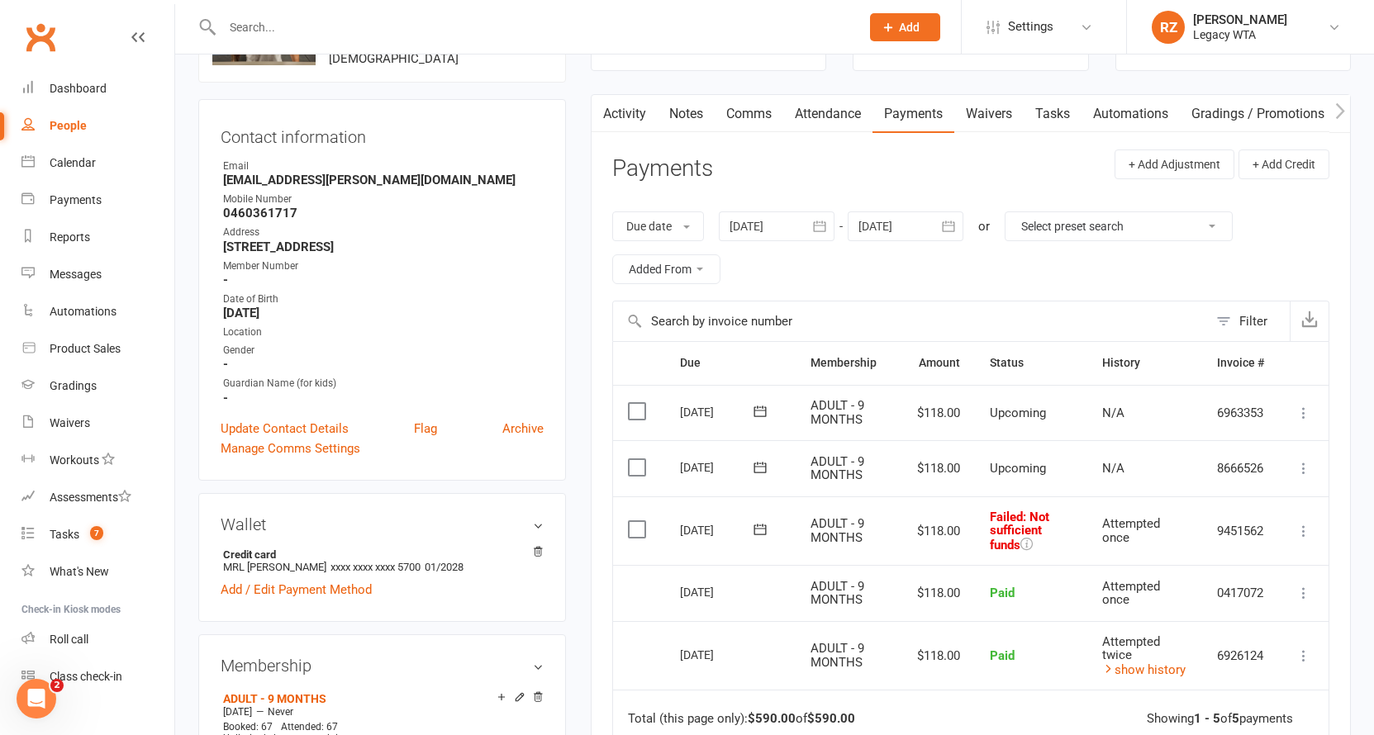
click at [761, 525] on icon at bounding box center [760, 529] width 17 height 17
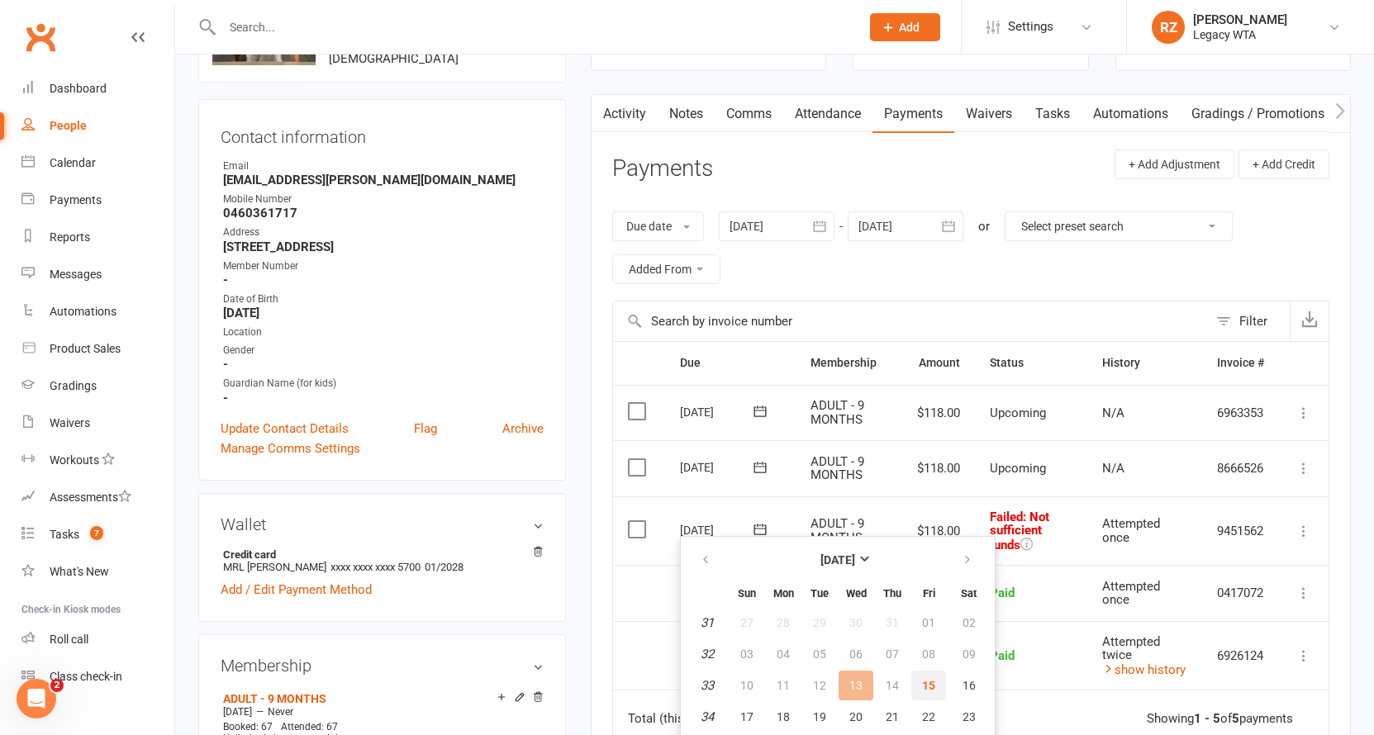
click at [924, 687] on span "15" at bounding box center [928, 685] width 13 height 13
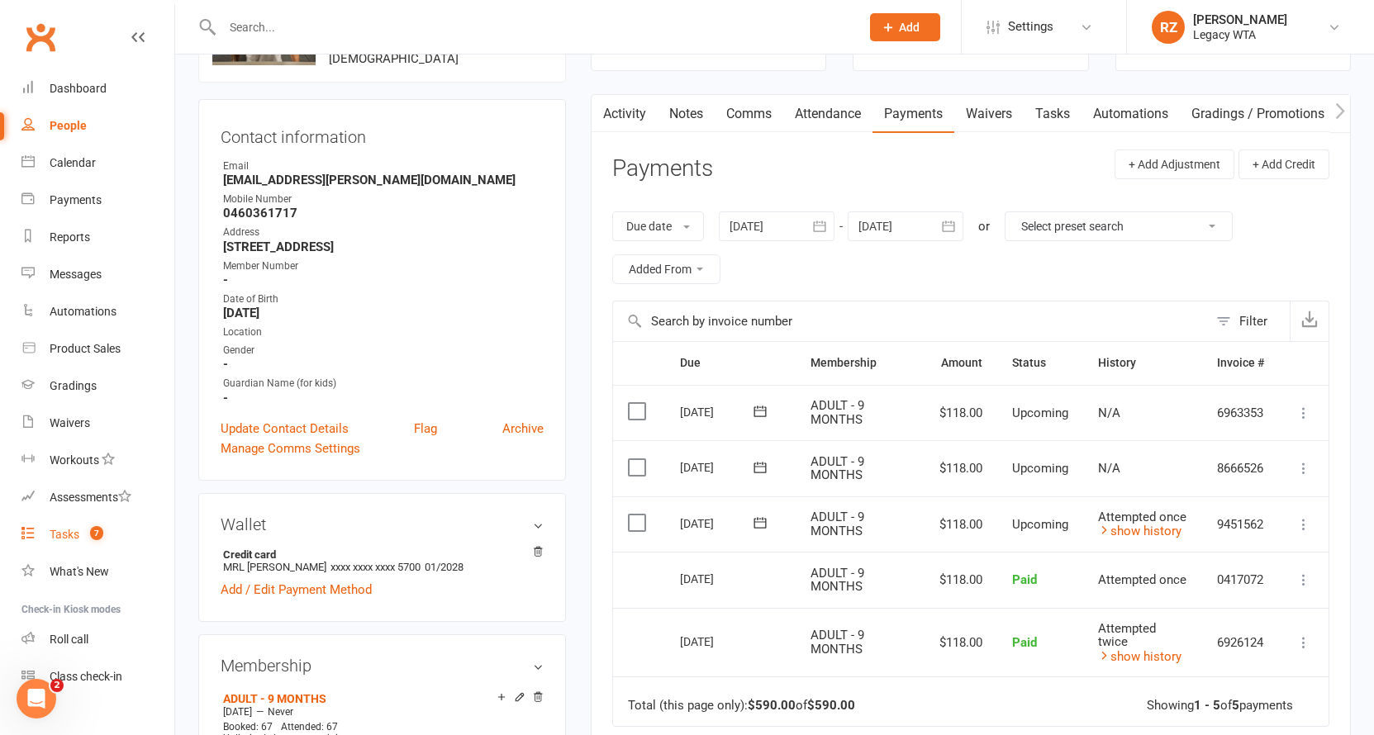
click at [59, 535] on div "Tasks" at bounding box center [65, 534] width 30 height 13
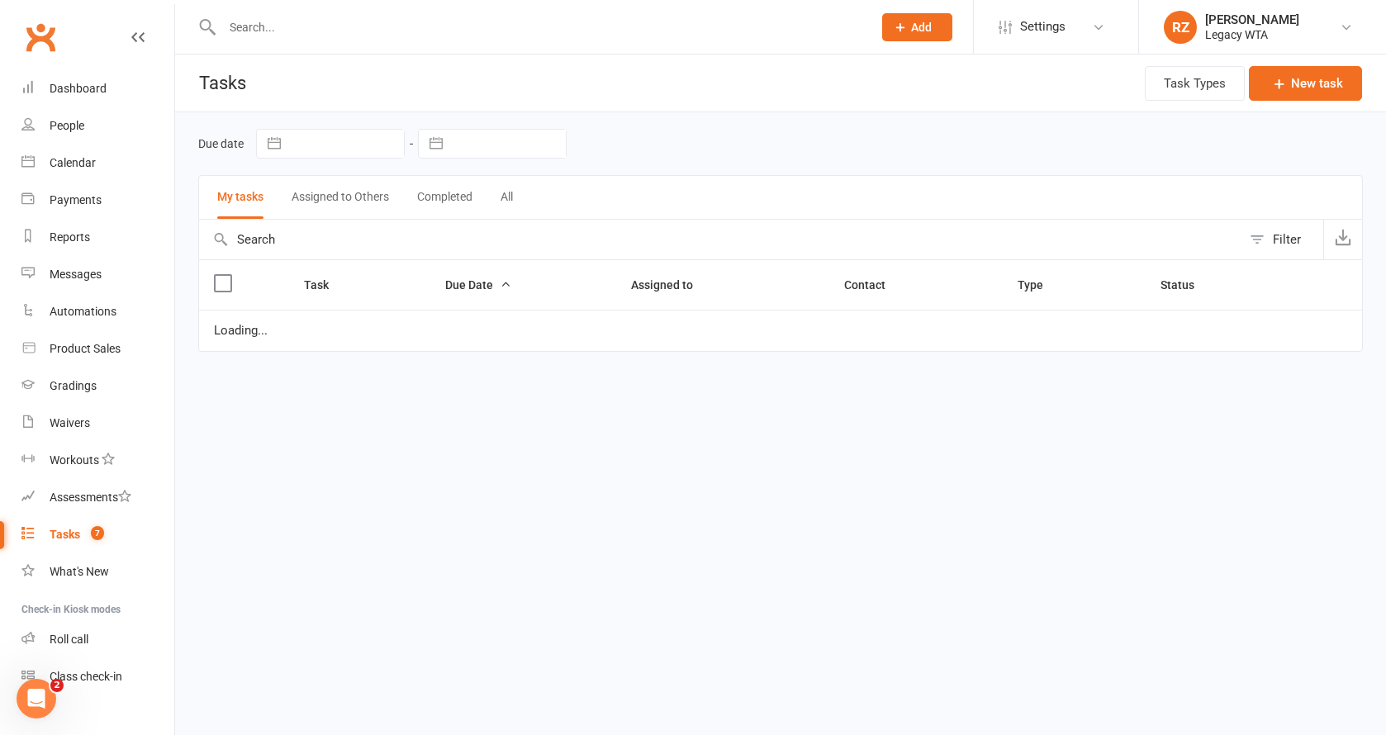
select select "started"
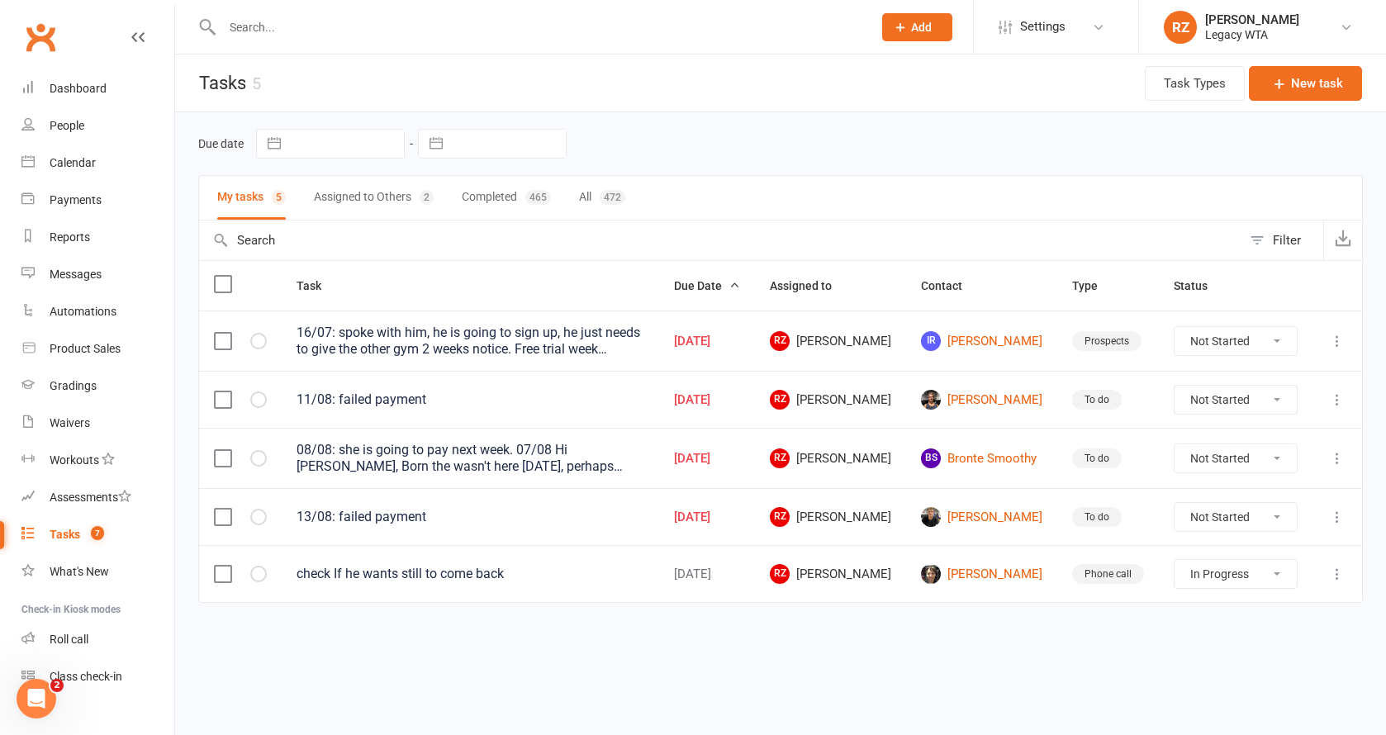
click at [405, 204] on button "Assigned to Others 2" at bounding box center [374, 198] width 120 height 44
select select "started"
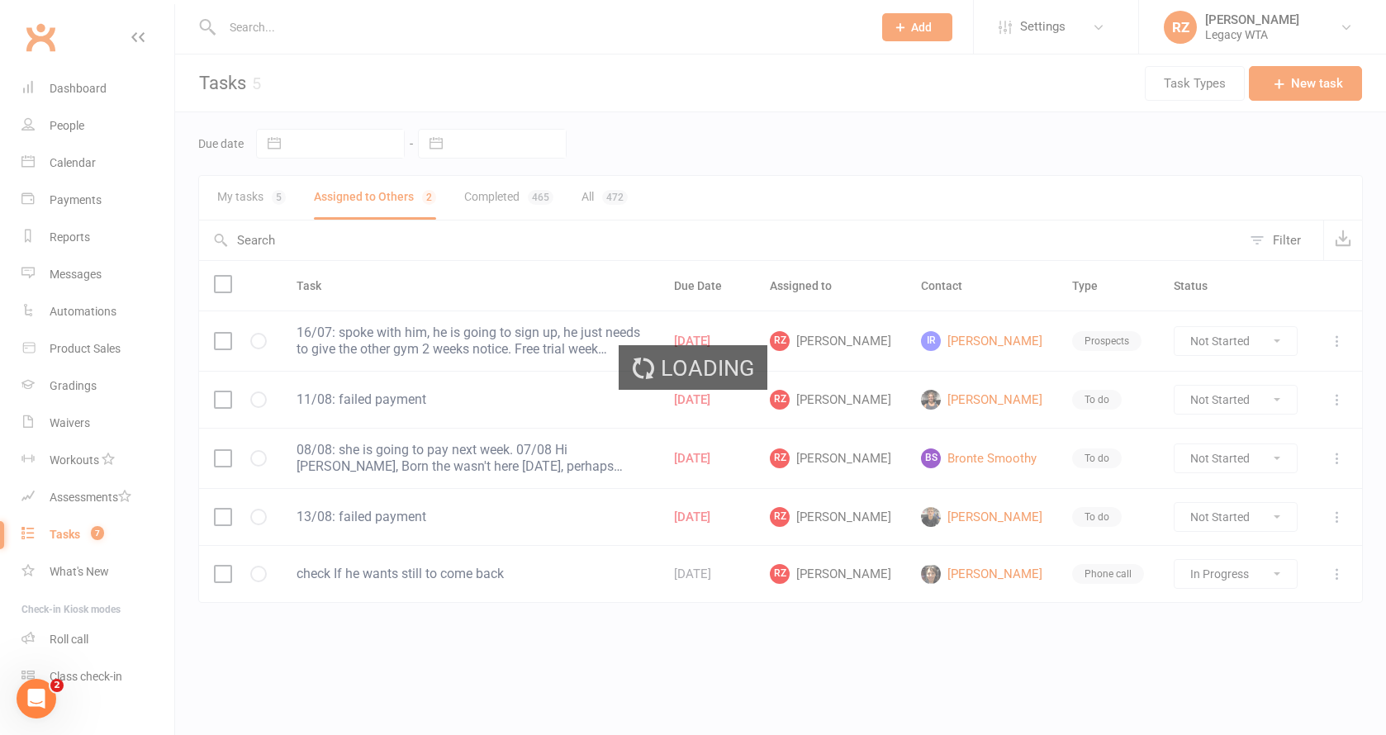
select select "started"
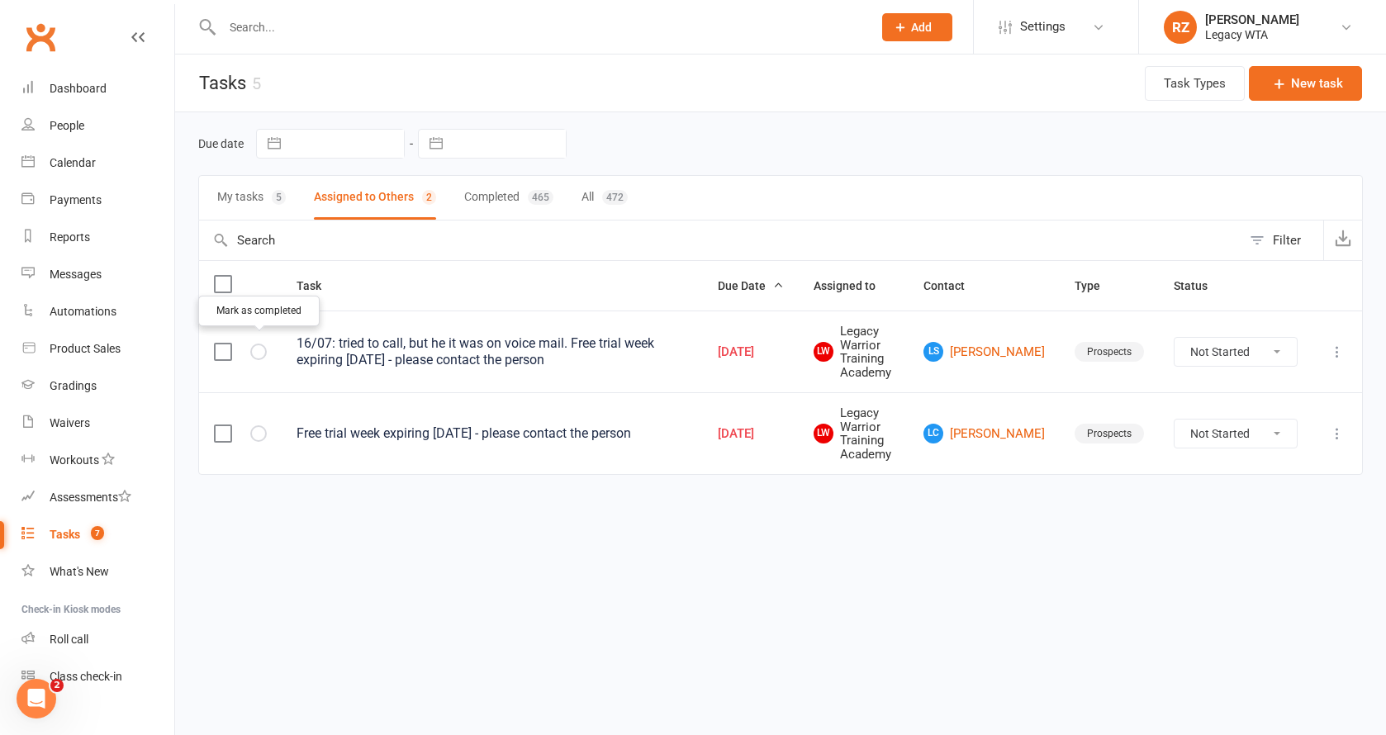
drag, startPoint x: 255, startPoint y: 348, endPoint x: 252, endPoint y: 382, distance: 34.0
click at [0, 0] on icon "button" at bounding box center [0, 0] width 0 height 0
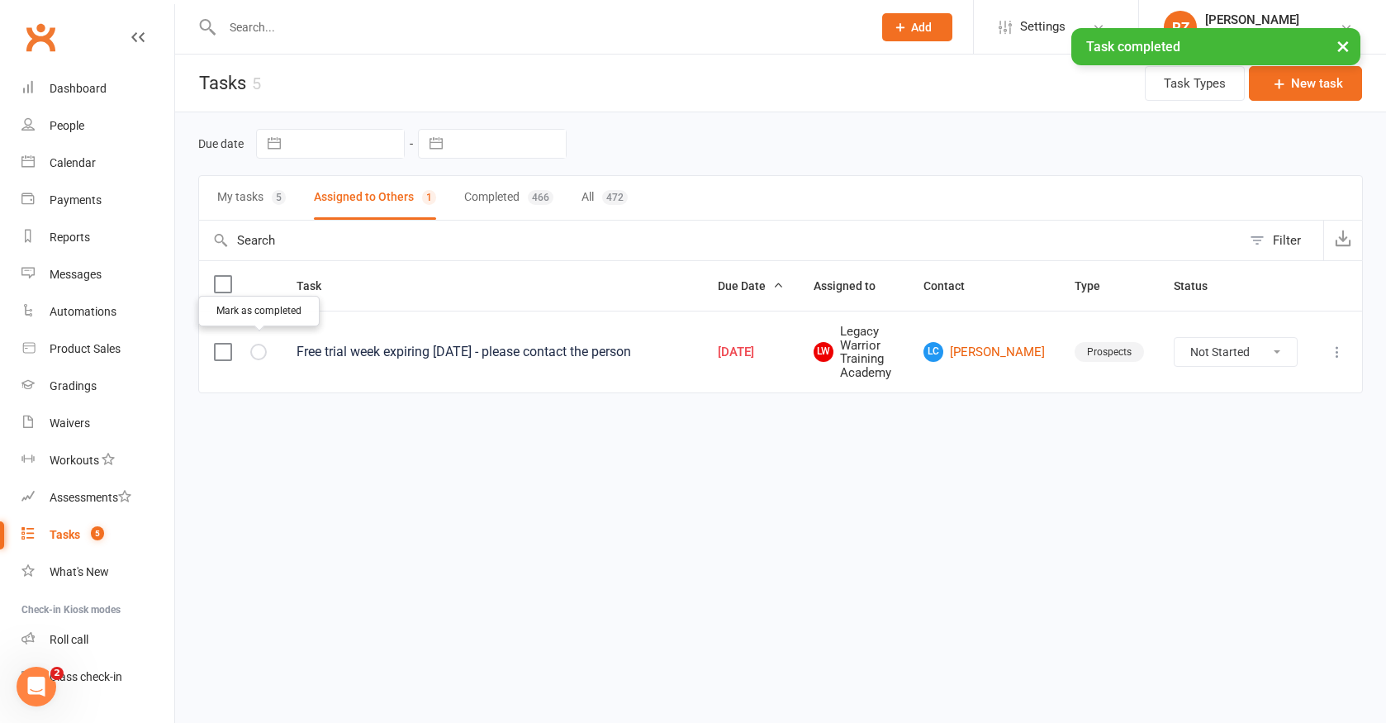
click at [0, 0] on icon "button" at bounding box center [0, 0] width 0 height 0
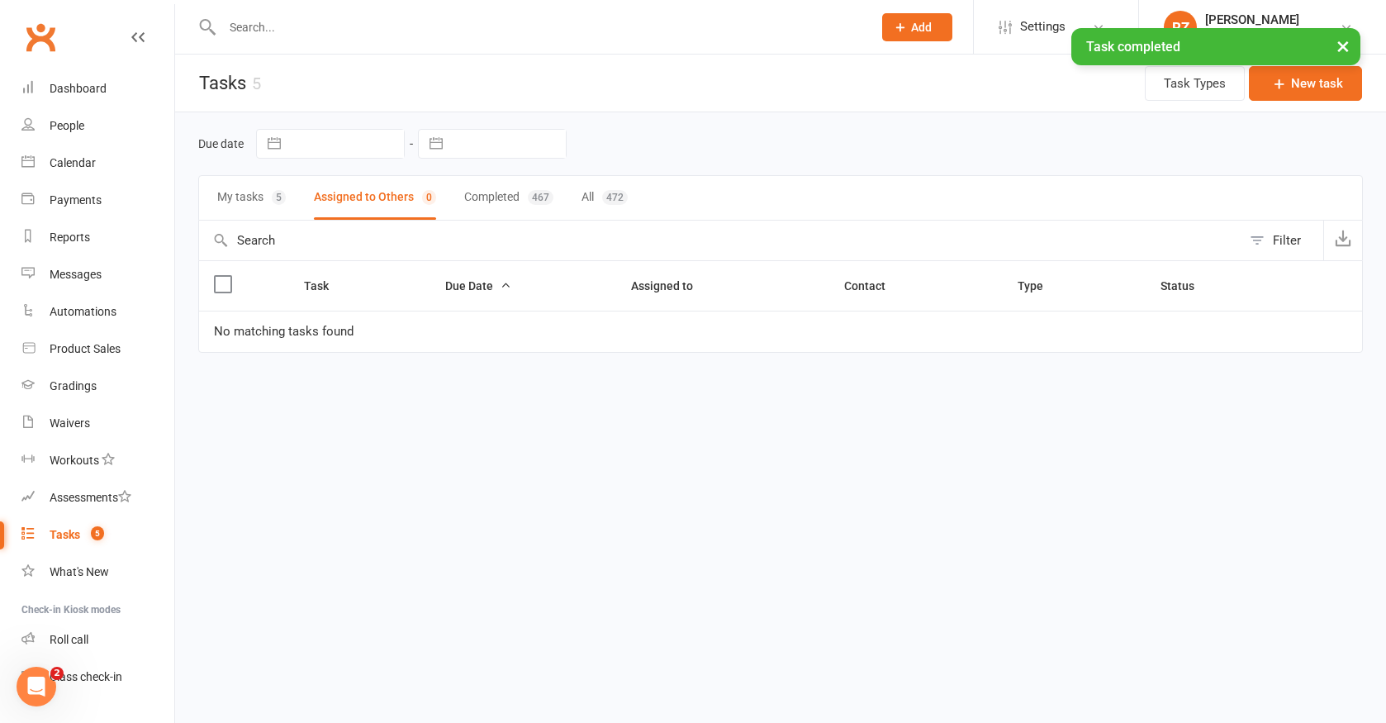
click at [247, 194] on button "My tasks 5" at bounding box center [251, 198] width 69 height 44
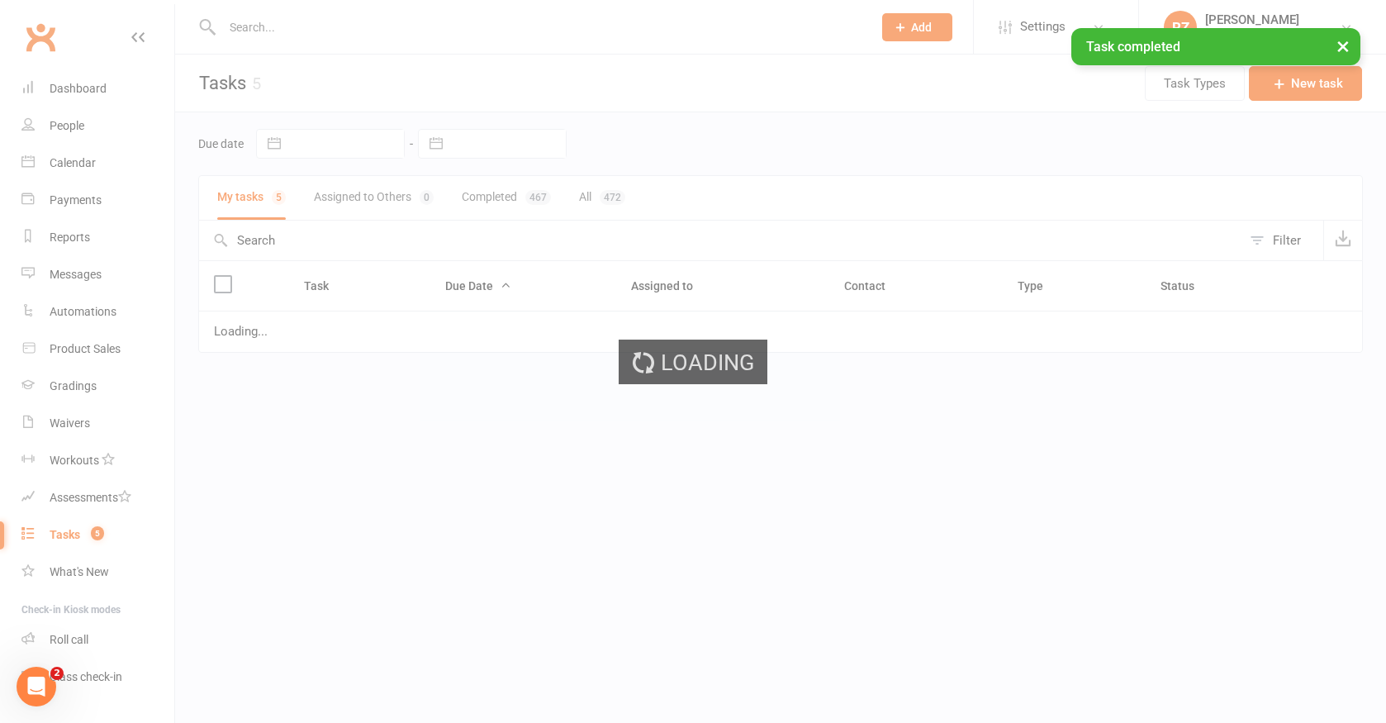
select select "started"
